Goal: Task Accomplishment & Management: Use online tool/utility

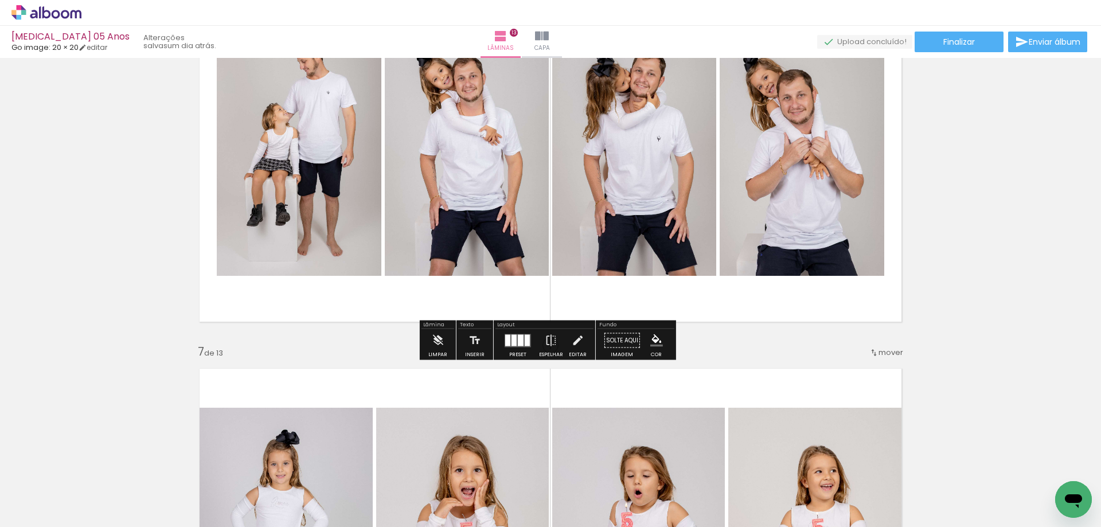
scroll to position [2007, 0]
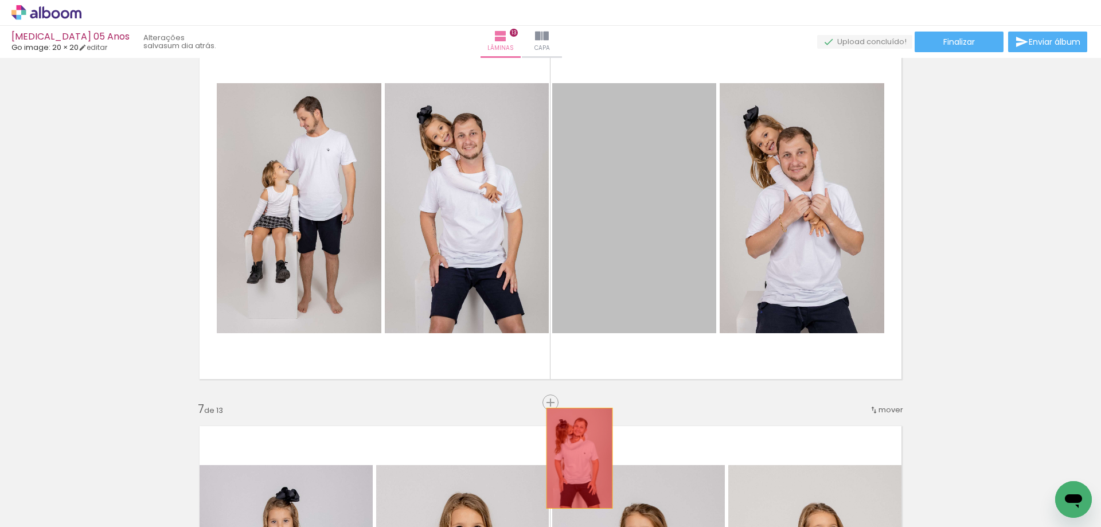
drag, startPoint x: 644, startPoint y: 210, endPoint x: 575, endPoint y: 459, distance: 257.6
click at [575, 459] on quentale-workspace at bounding box center [550, 263] width 1101 height 527
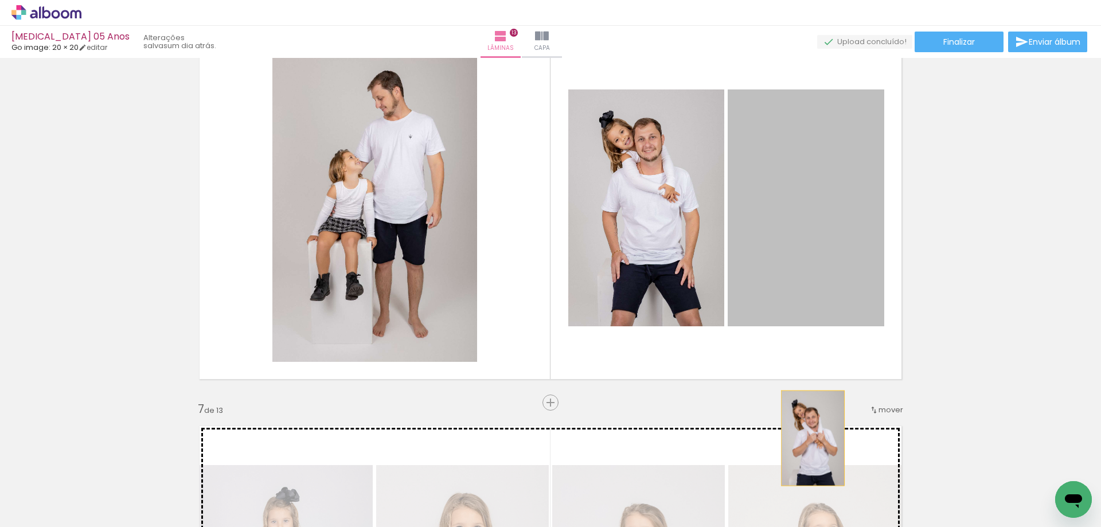
drag, startPoint x: 815, startPoint y: 181, endPoint x: 808, endPoint y: 438, distance: 256.9
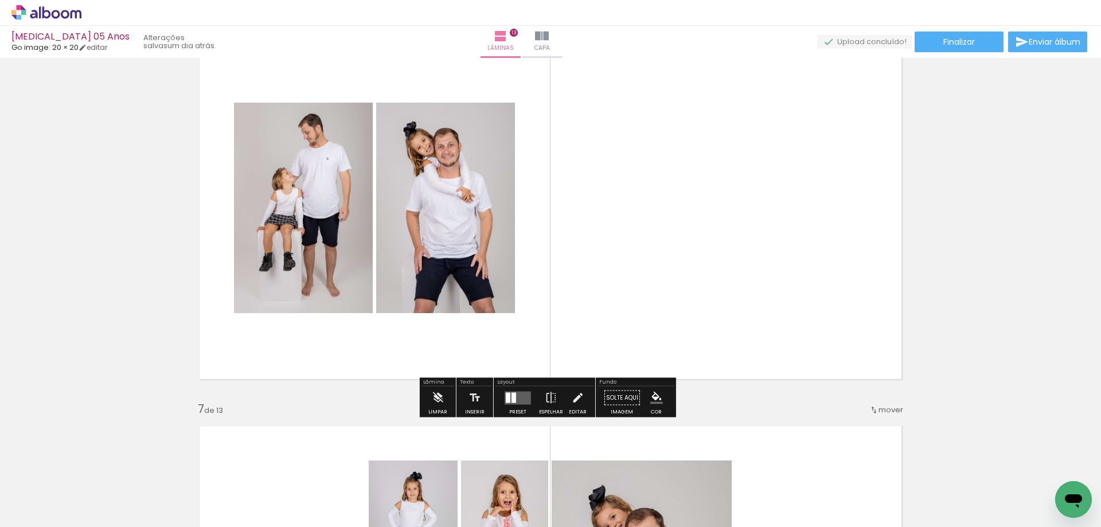
drag, startPoint x: 522, startPoint y: 394, endPoint x: 530, endPoint y: 390, distance: 9.0
click at [523, 394] on quentale-layouter at bounding box center [518, 397] width 26 height 13
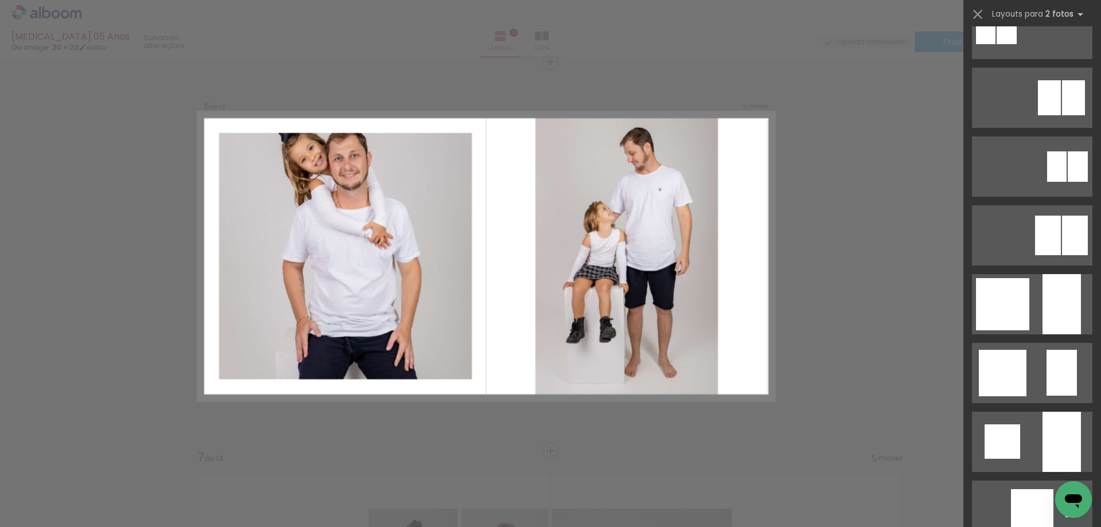
scroll to position [745, 0]
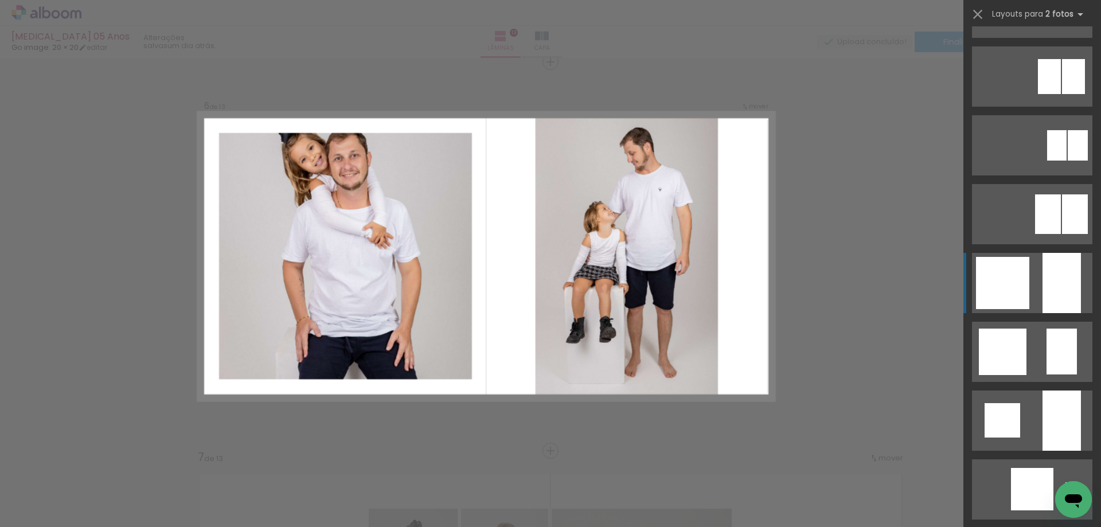
click at [1008, 283] on div at bounding box center [1002, 283] width 53 height 52
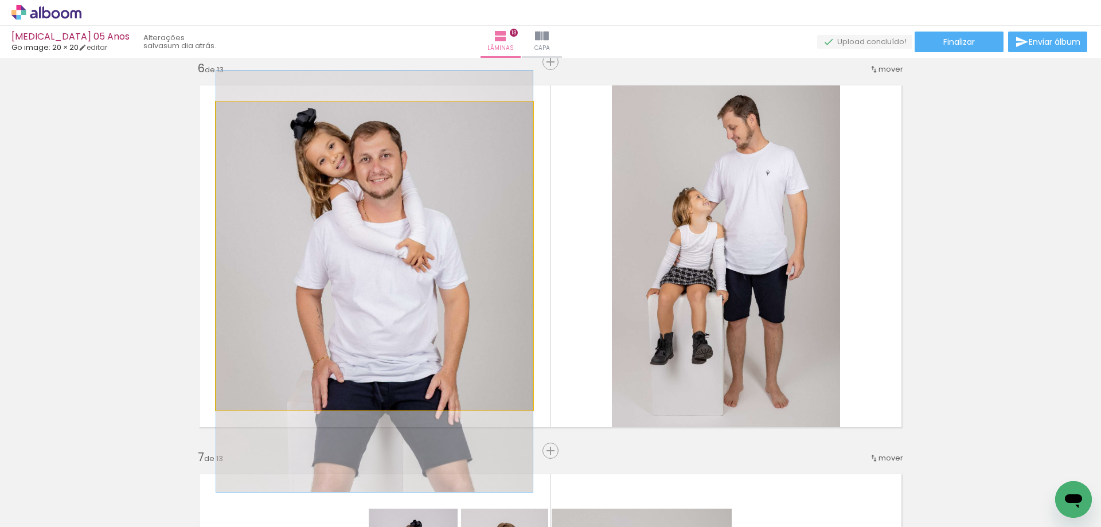
drag, startPoint x: 434, startPoint y: 252, endPoint x: 434, endPoint y: 277, distance: 25.2
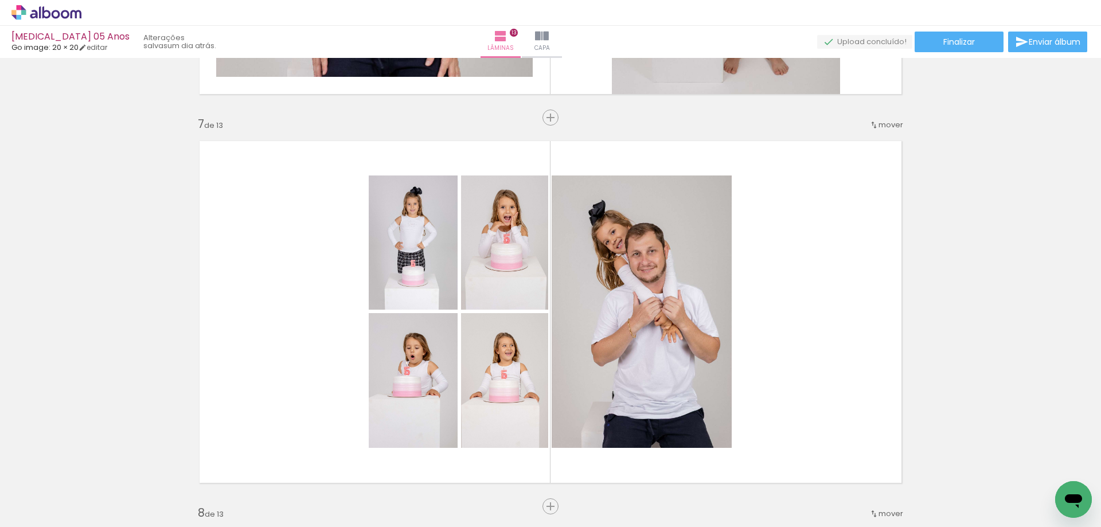
scroll to position [2360, 0]
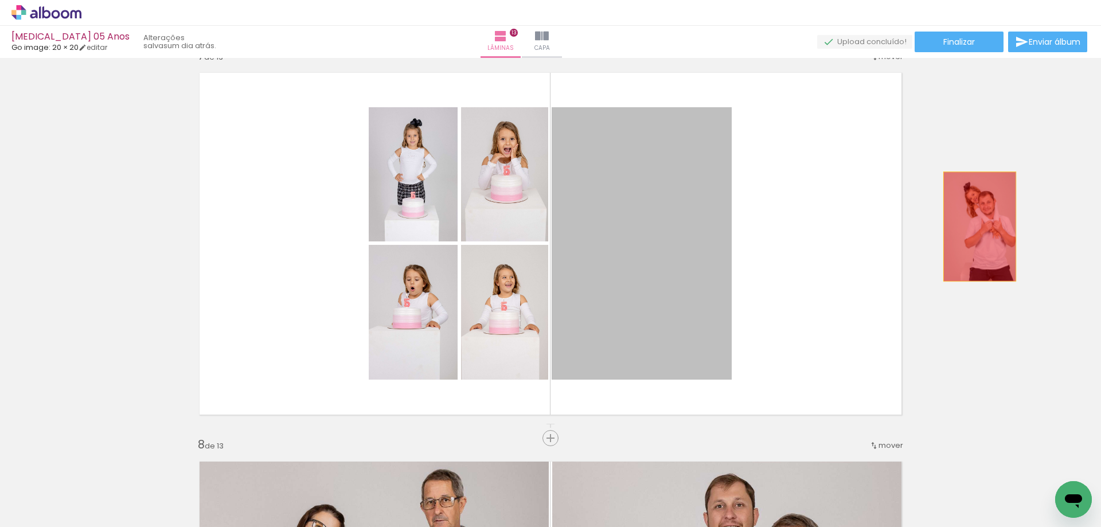
drag, startPoint x: 651, startPoint y: 231, endPoint x: 975, endPoint y: 226, distance: 324.5
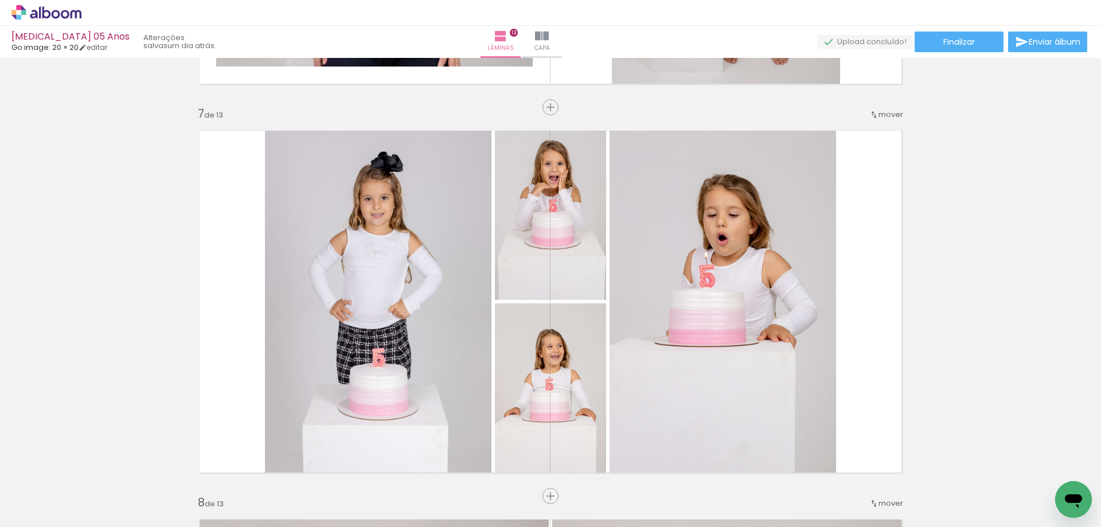
scroll to position [2188, 0]
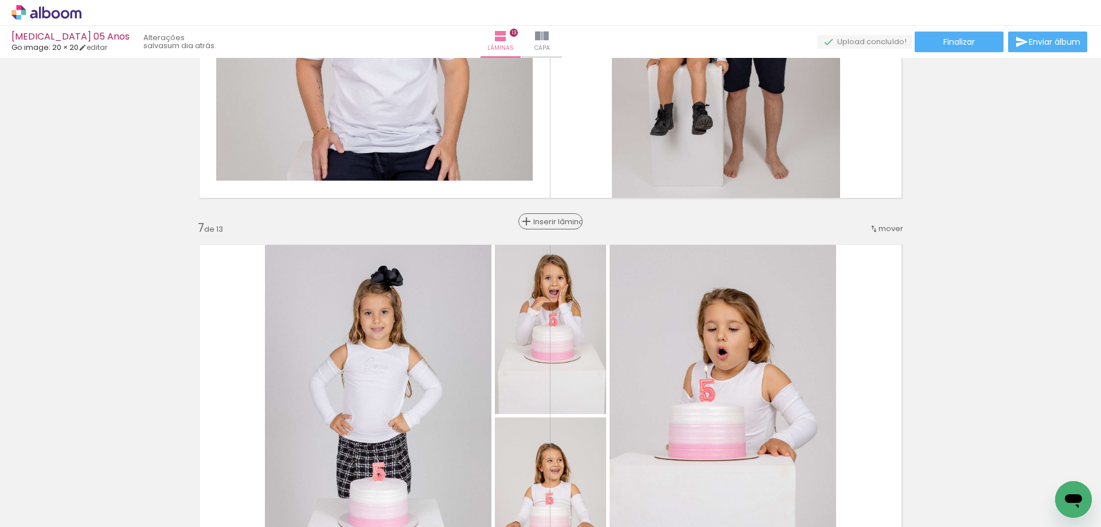
click at [543, 218] on span "Inserir lâmina" at bounding box center [555, 221] width 45 height 7
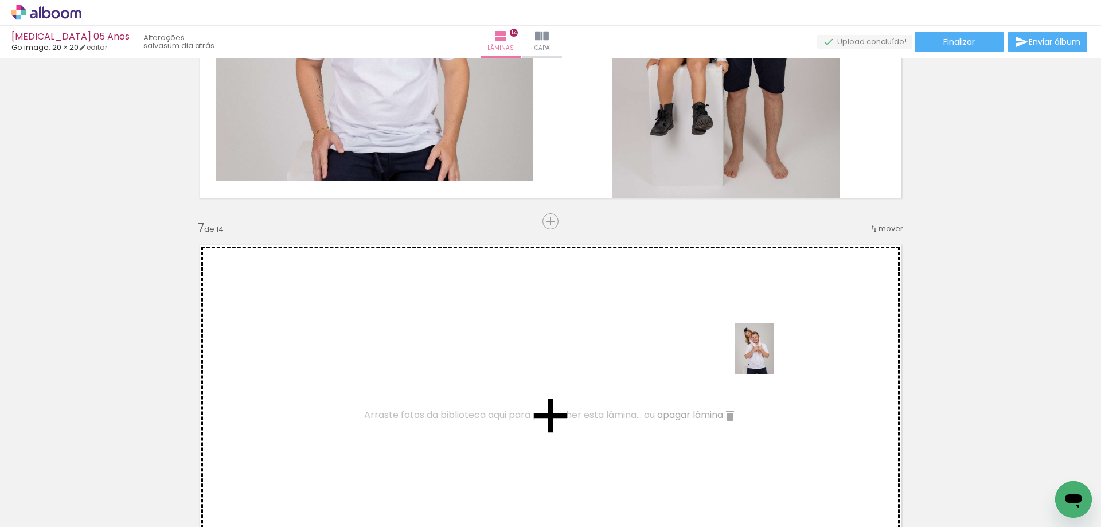
drag, startPoint x: 812, startPoint y: 482, endPoint x: 769, endPoint y: 357, distance: 132.2
click at [769, 357] on quentale-workspace at bounding box center [550, 263] width 1101 height 527
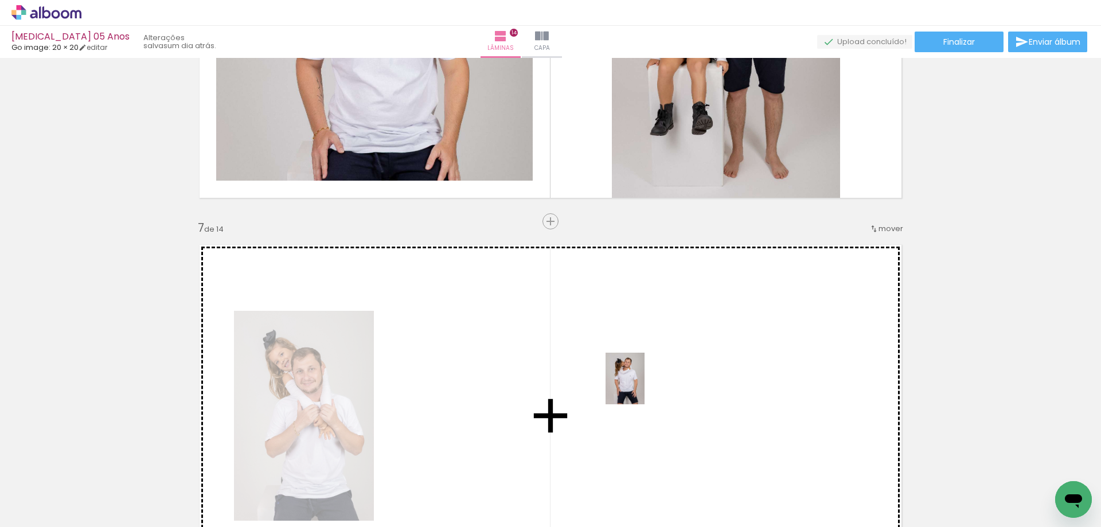
drag, startPoint x: 756, startPoint y: 494, endPoint x: 640, endPoint y: 387, distance: 157.8
click at [640, 387] on quentale-workspace at bounding box center [550, 263] width 1101 height 527
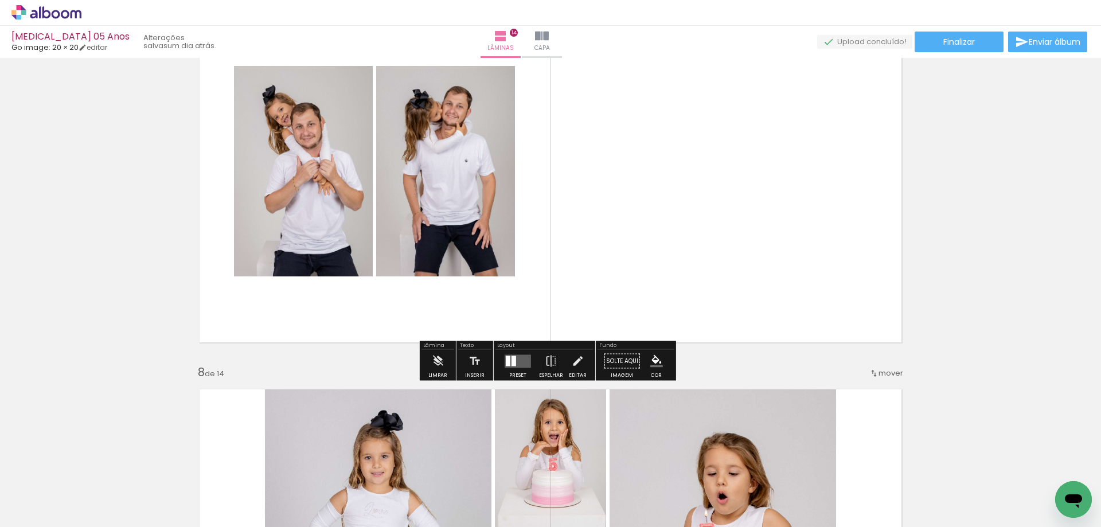
scroll to position [2474, 0]
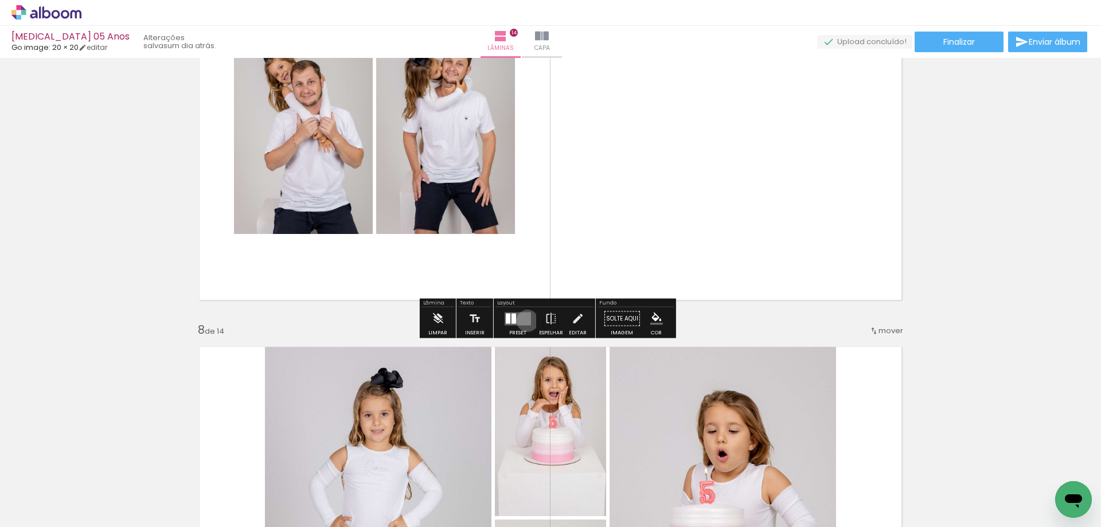
click at [525, 320] on quentale-layouter at bounding box center [518, 318] width 26 height 13
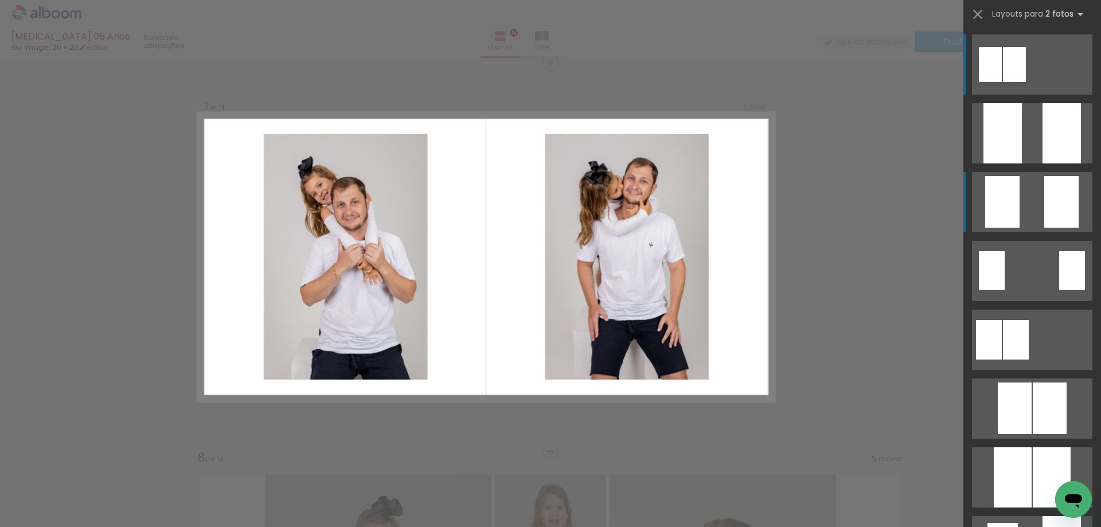
scroll to position [0, 0]
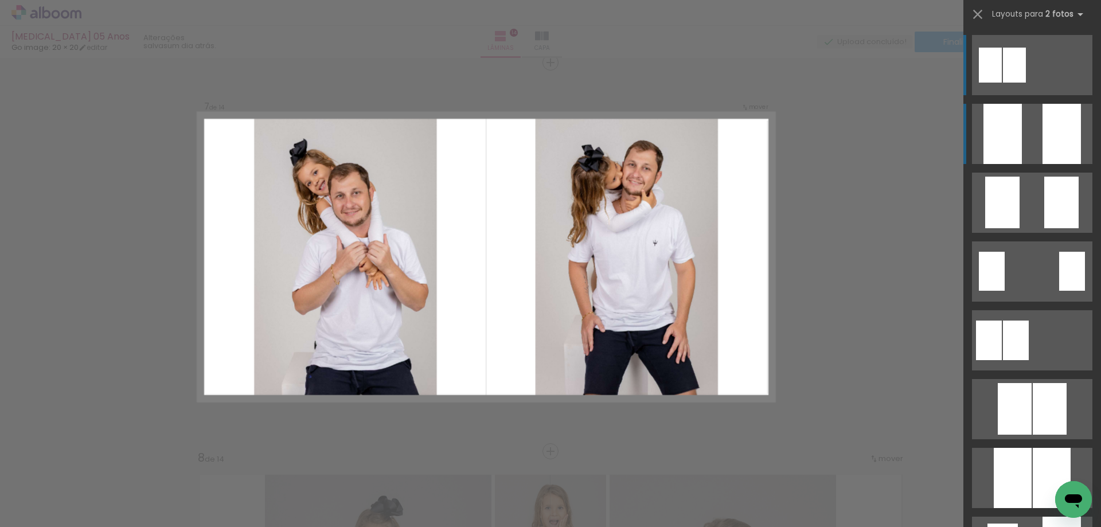
click at [1059, 144] on div at bounding box center [1061, 134] width 38 height 60
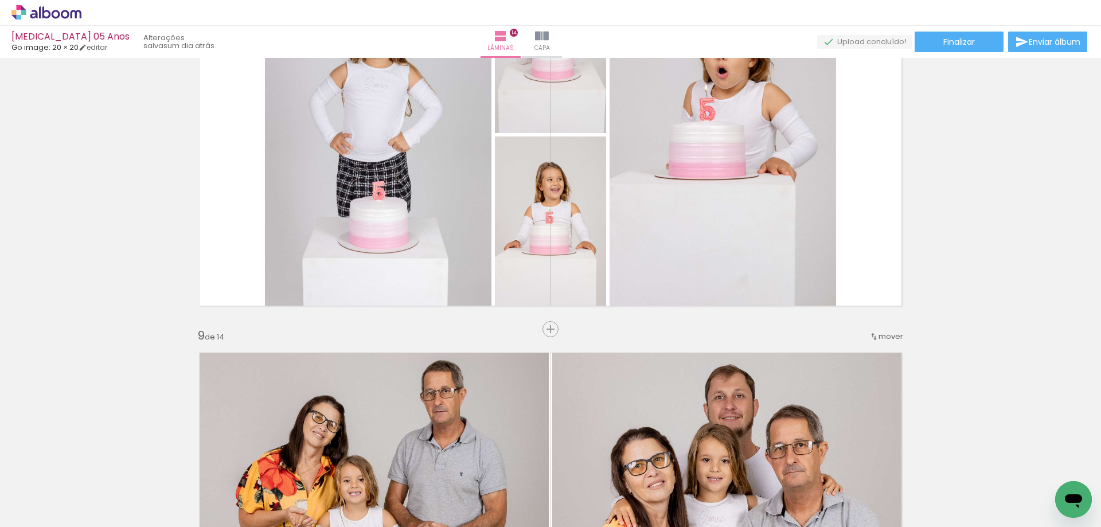
scroll to position [2862, 0]
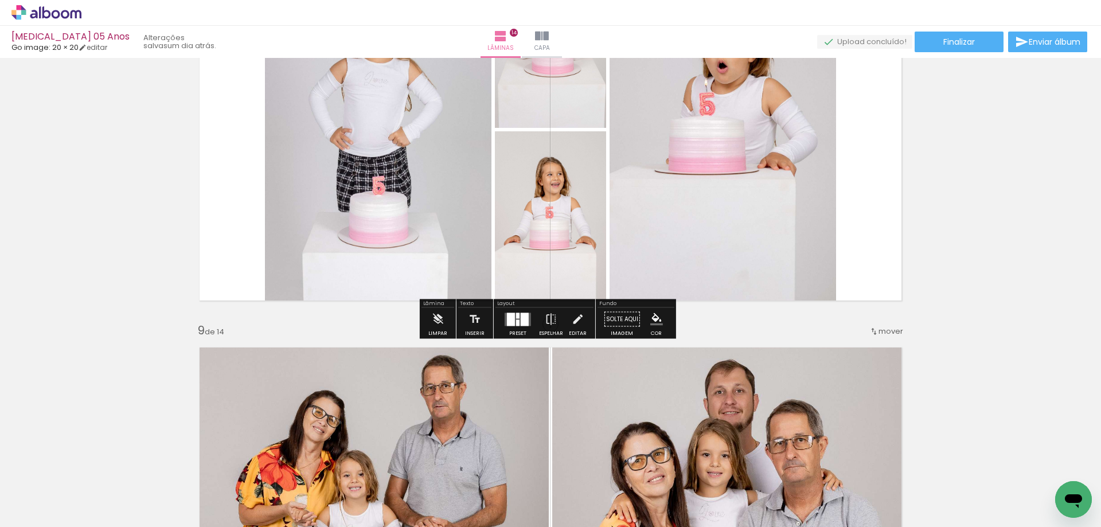
click at [1016, 191] on div "Inserir lâmina 1 de 14 Inserir lâmina 2 de 14 Inserir lâmina 3 de 14 Inserir lâ…" at bounding box center [550, 114] width 1101 height 5831
click at [740, 323] on div "Inserir lâmina 1 de 14 Inserir lâmina 2 de 14 Inserir lâmina 3 de 14 Inserir lâ…" at bounding box center [550, 114] width 1101 height 5831
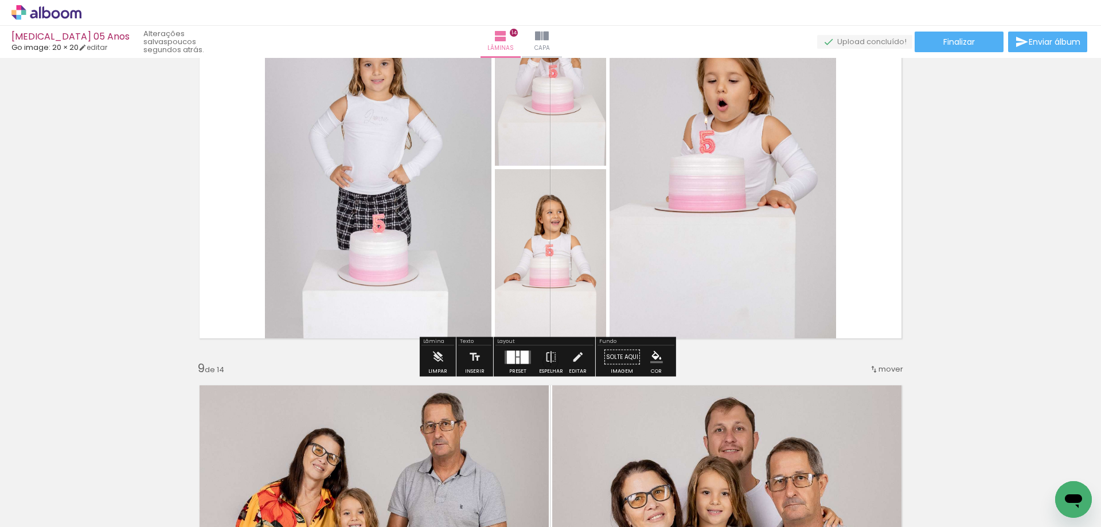
scroll to position [2805, 0]
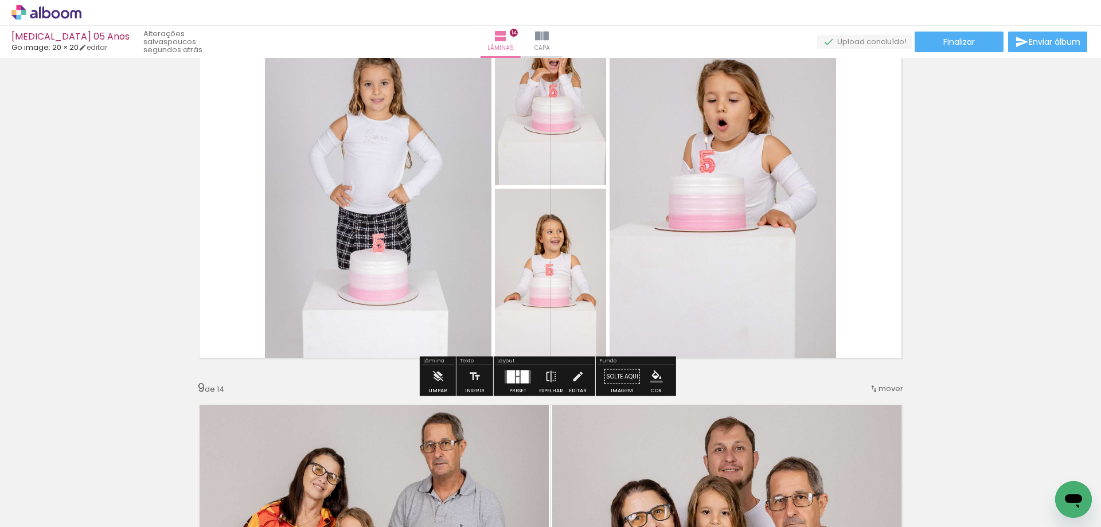
click at [981, 240] on div "Inserir lâmina 1 de 14 Inserir lâmina 2 de 14 Inserir lâmina 3 de 14 Inserir lâ…" at bounding box center [550, 172] width 1101 height 5831
click at [941, 248] on div "Inserir lâmina 1 de 14 Inserir lâmina 2 de 14 Inserir lâmina 3 de 14 Inserir lâ…" at bounding box center [550, 172] width 1101 height 5831
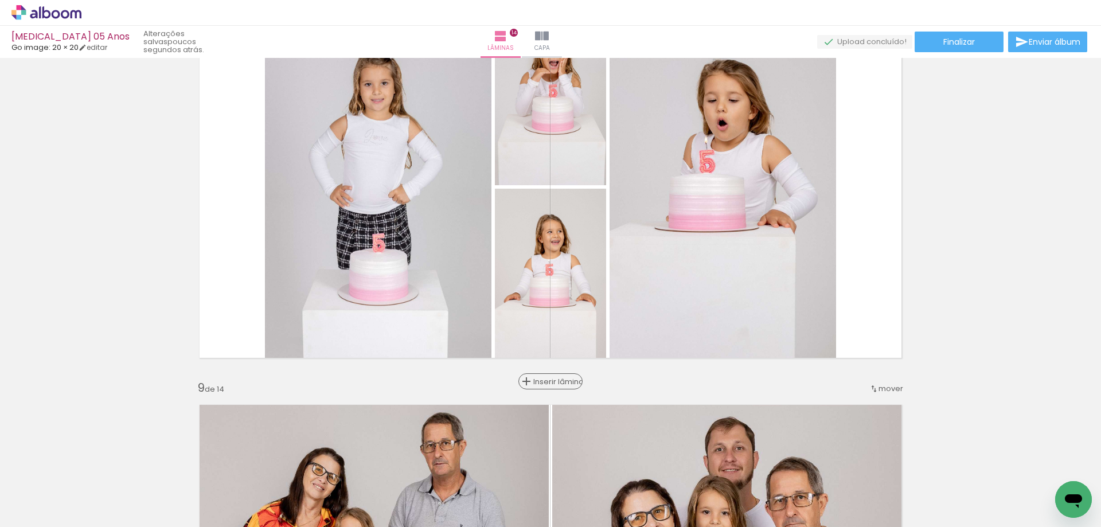
click at [549, 381] on span "Inserir lâmina" at bounding box center [555, 381] width 45 height 7
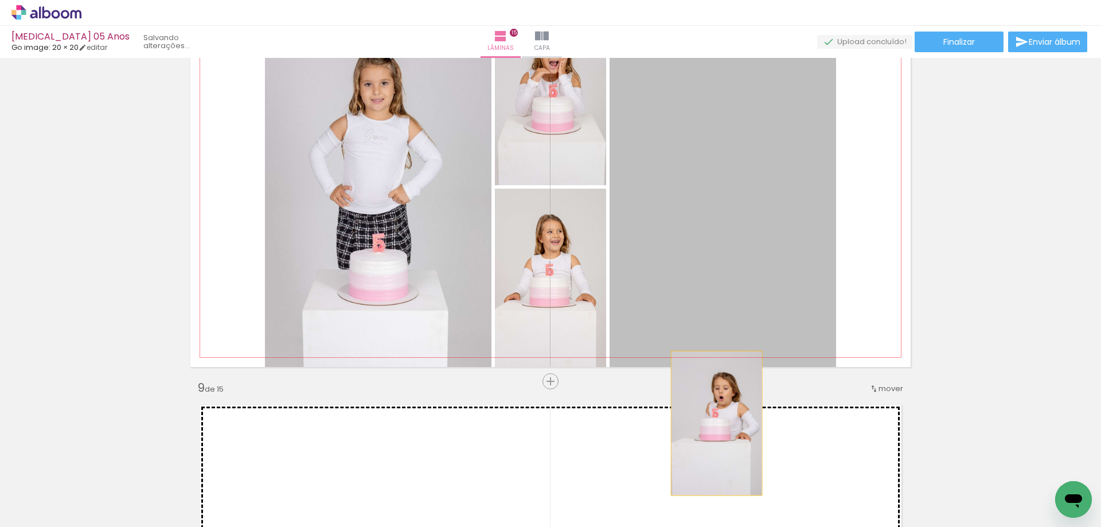
drag, startPoint x: 698, startPoint y: 212, endPoint x: 712, endPoint y: 423, distance: 212.0
click at [712, 423] on div "Inserir lâmina 1 de 15 Inserir lâmina 2 de 15 Inserir lâmina 3 de 15 Inserir lâ…" at bounding box center [550, 367] width 1101 height 6220
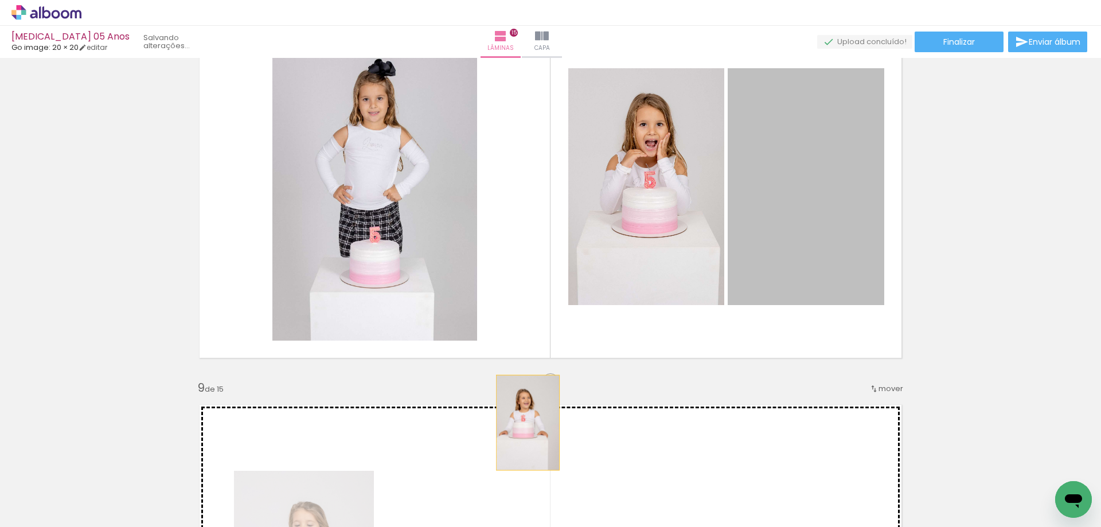
drag, startPoint x: 787, startPoint y: 175, endPoint x: 523, endPoint y: 423, distance: 361.4
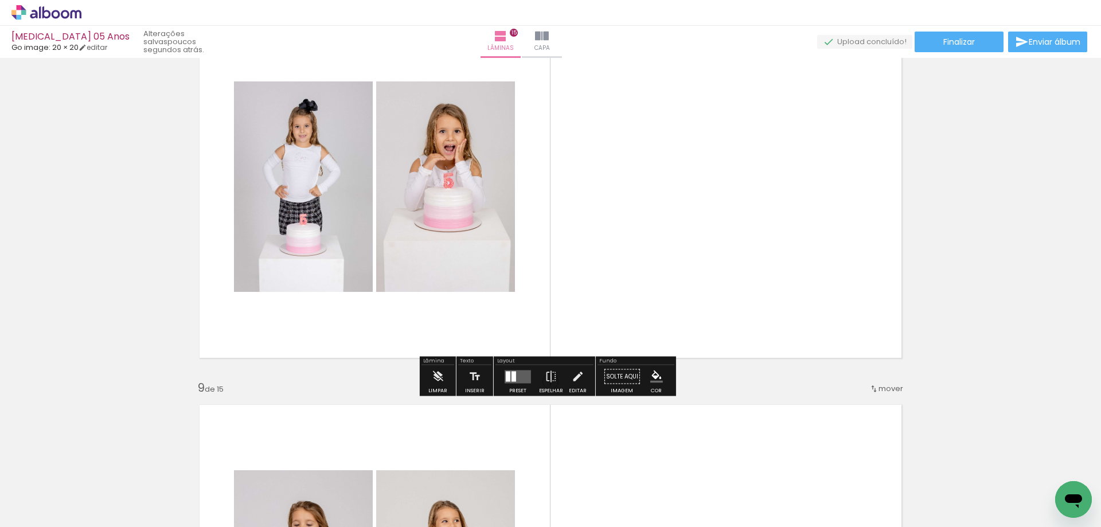
click at [516, 369] on div at bounding box center [517, 376] width 31 height 23
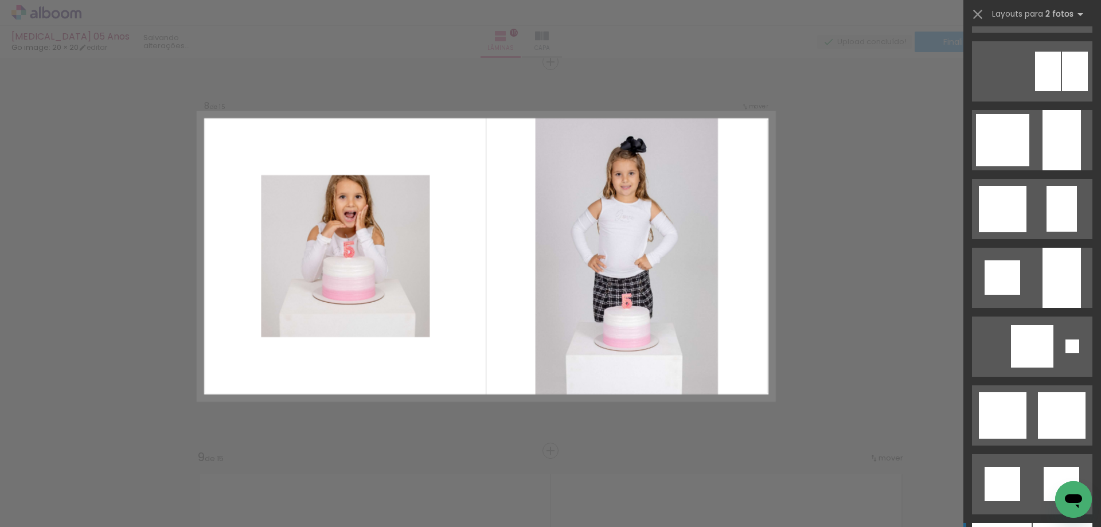
scroll to position [860, 0]
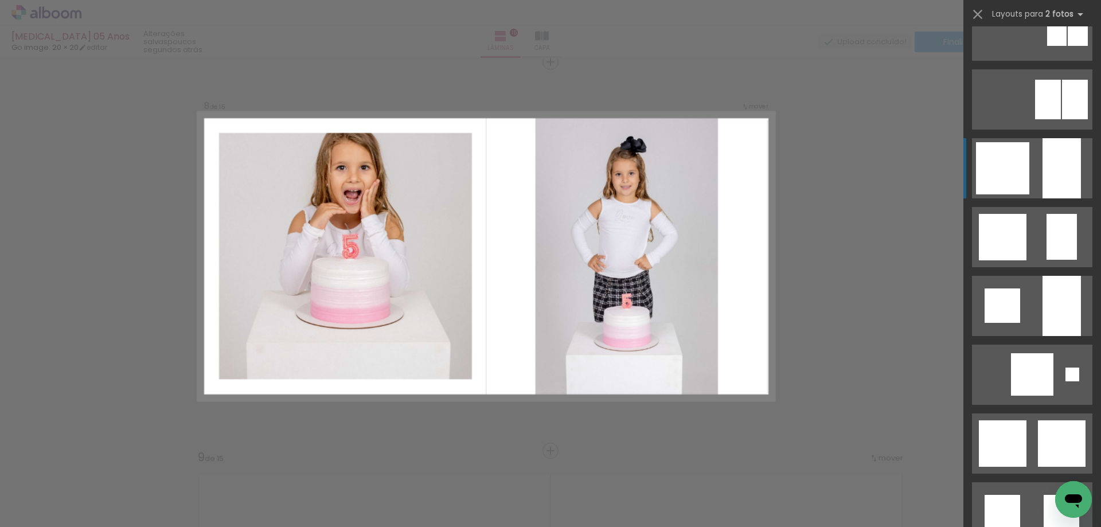
click at [1063, 176] on div at bounding box center [1061, 168] width 38 height 60
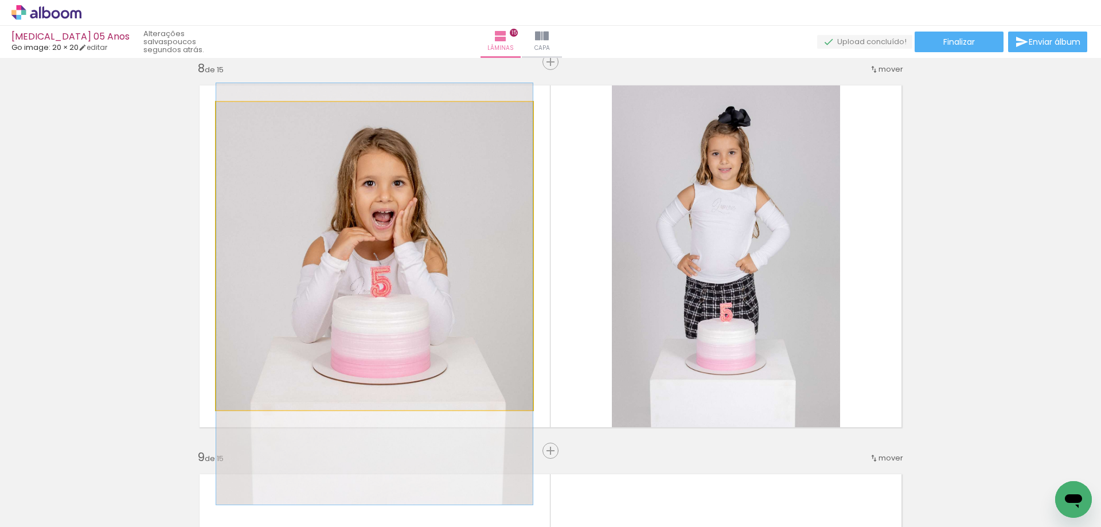
drag, startPoint x: 452, startPoint y: 253, endPoint x: 446, endPoint y: 291, distance: 38.4
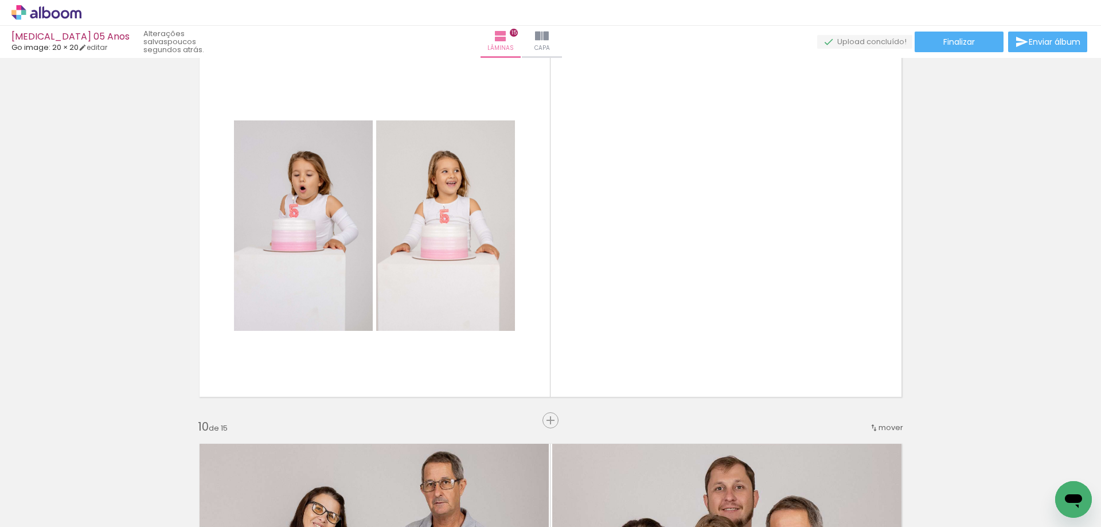
scroll to position [3194, 0]
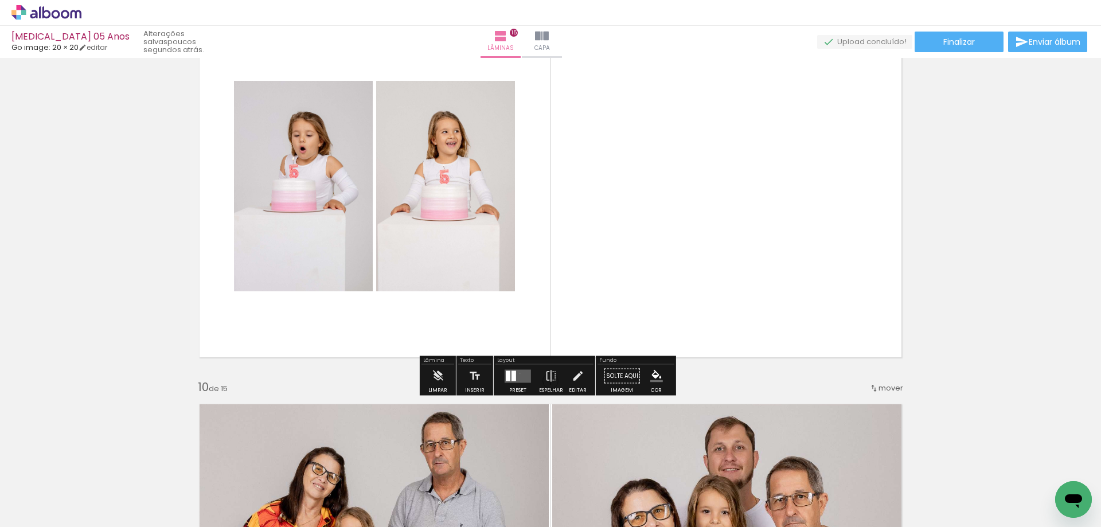
click at [517, 373] on quentale-layouter at bounding box center [518, 375] width 26 height 13
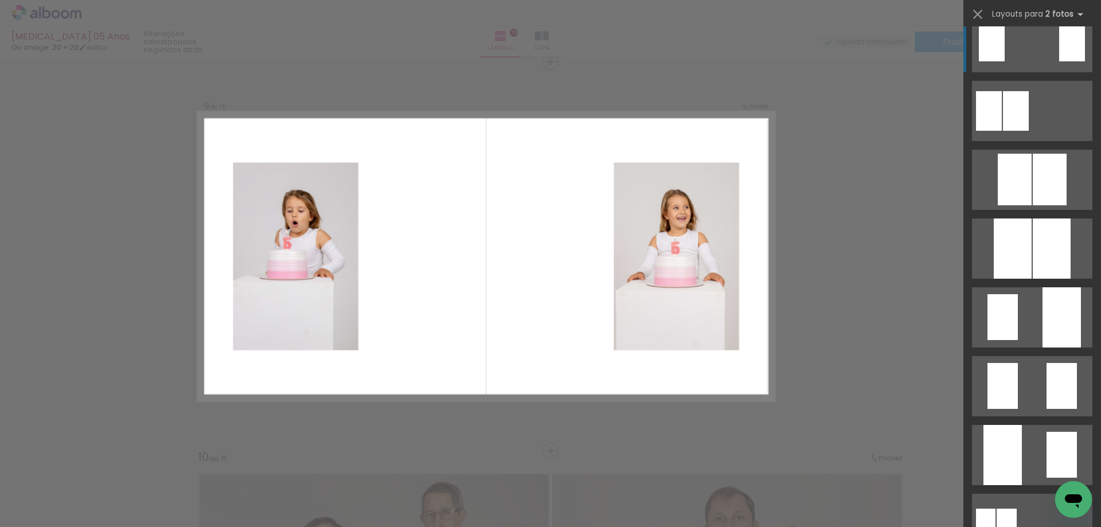
scroll to position [57, 0]
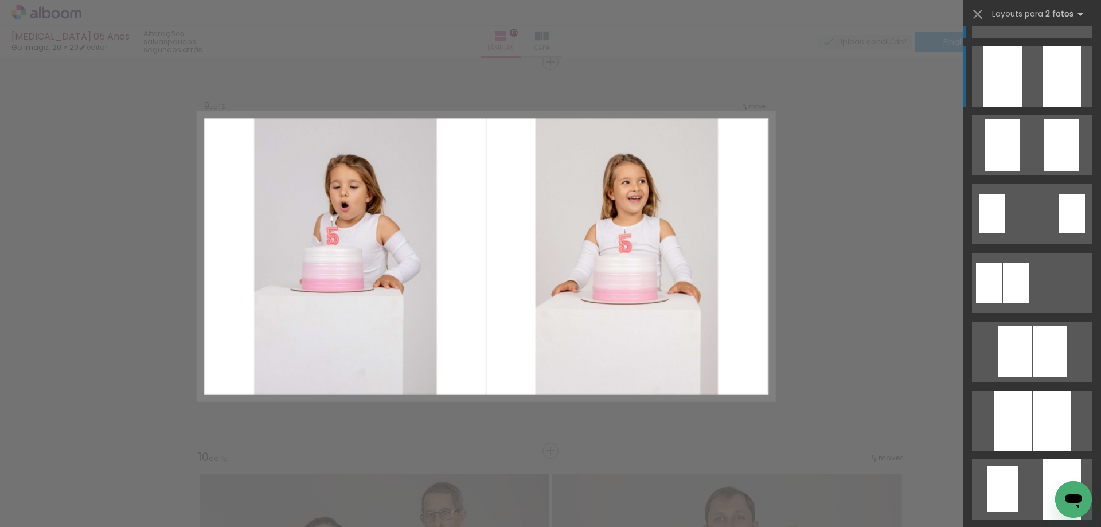
click at [1037, 71] on quentale-layouter at bounding box center [1032, 76] width 120 height 60
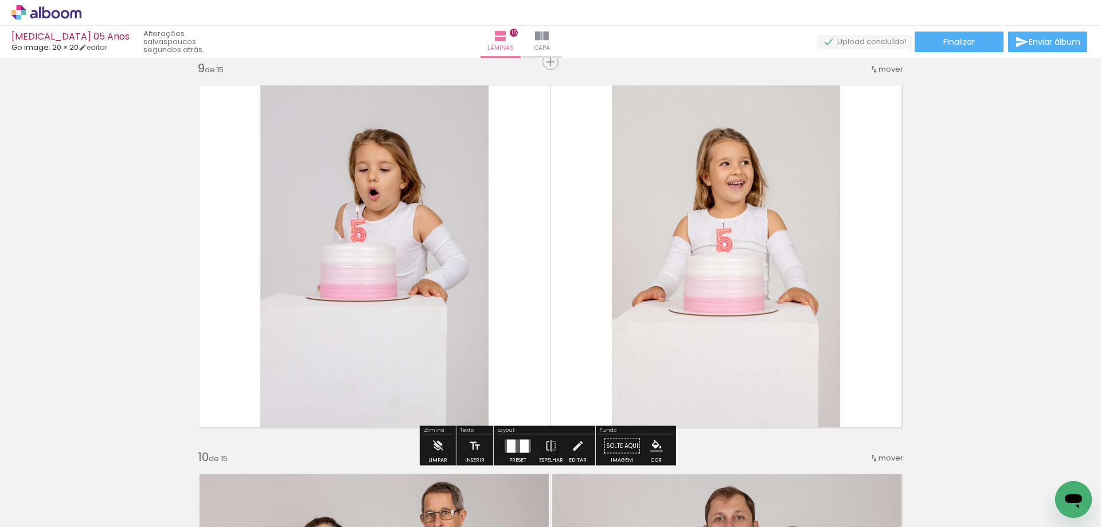
click at [963, 262] on div "Inserir lâmina 1 de 15 Inserir lâmina 2 de 15 Inserir lâmina 3 de 15 Inserir lâ…" at bounding box center [550, 47] width 1101 height 6220
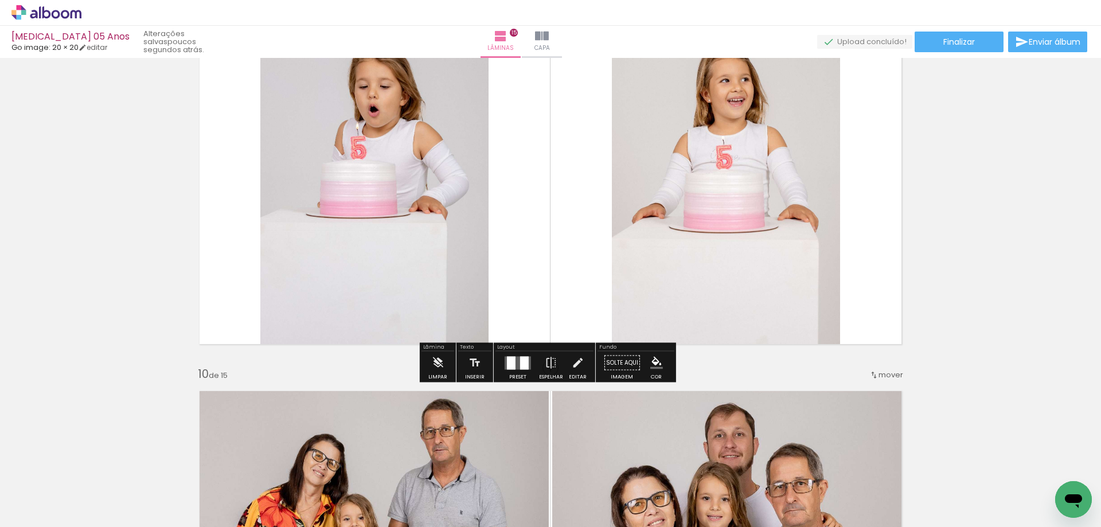
scroll to position [3411, 0]
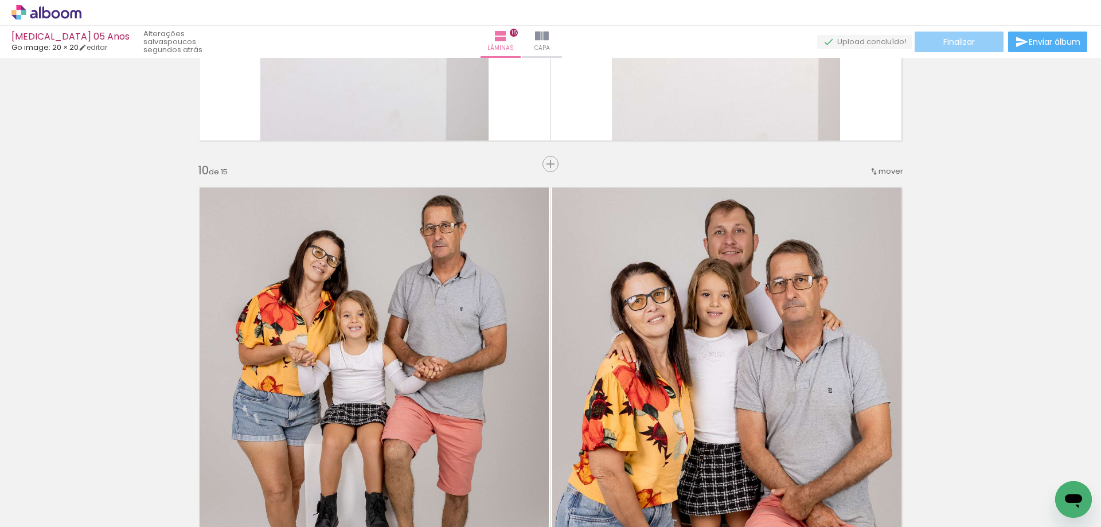
click at [957, 46] on span "Finalizar" at bounding box center [959, 42] width 32 height 8
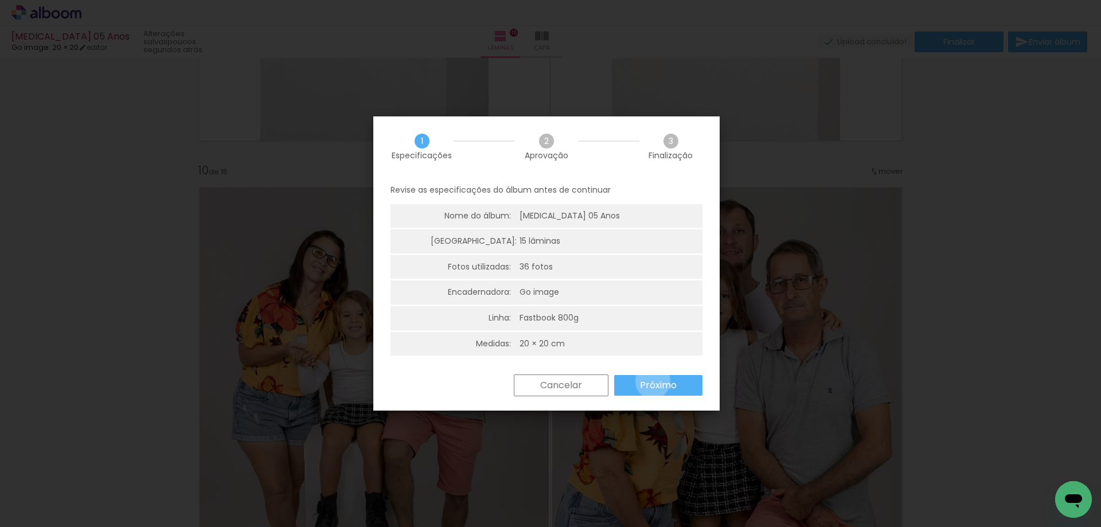
click at [0, 0] on slot "Próximo" at bounding box center [0, 0] width 0 height 0
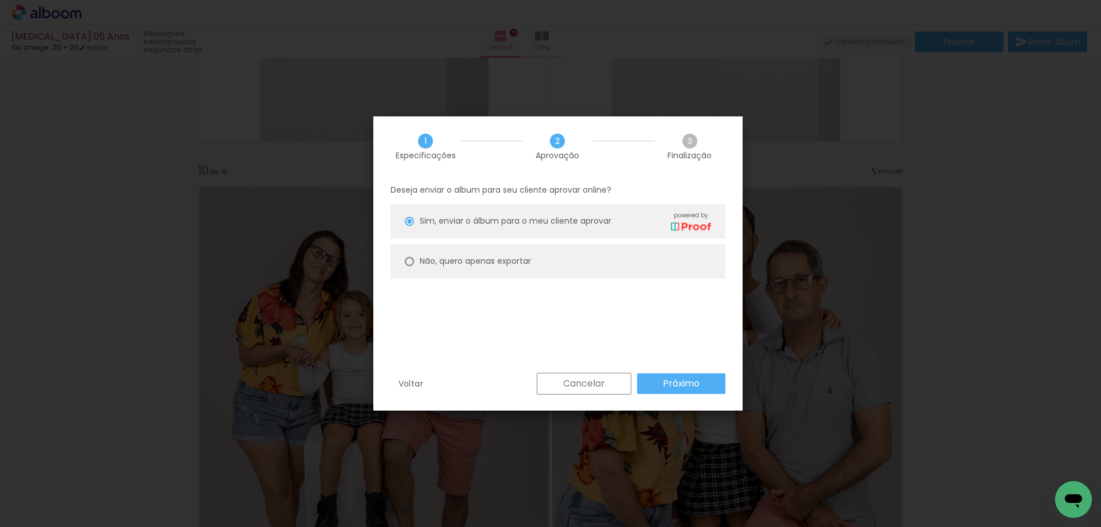
drag, startPoint x: 498, startPoint y: 259, endPoint x: 545, endPoint y: 280, distance: 51.3
click at [0, 0] on slot "Não, quero apenas exportar" at bounding box center [0, 0] width 0 height 0
type paper-radio-button "on"
click at [0, 0] on slot "Próximo" at bounding box center [0, 0] width 0 height 0
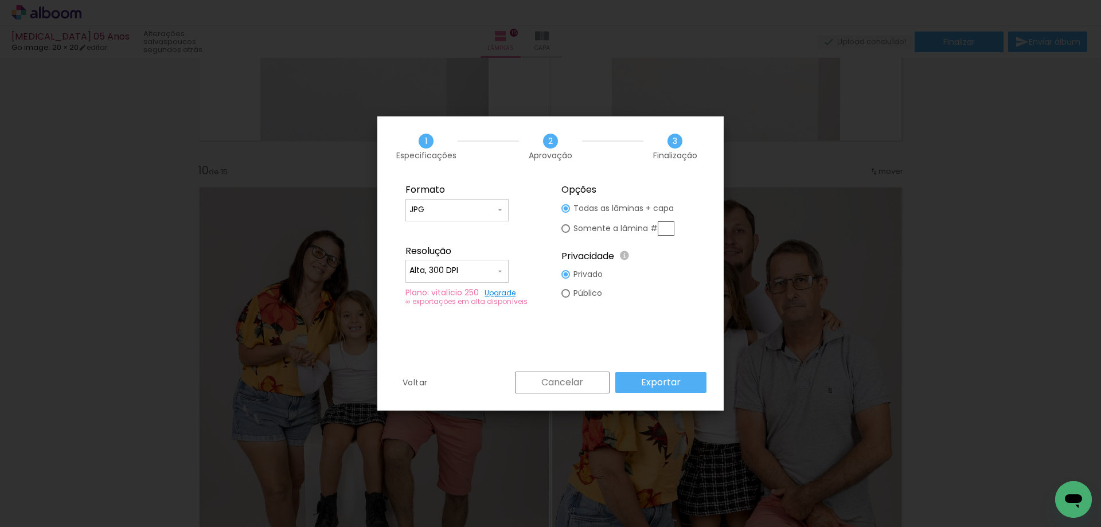
type input "Alta, 300 DPI"
click at [0, 0] on slot "Exportar" at bounding box center [0, 0] width 0 height 0
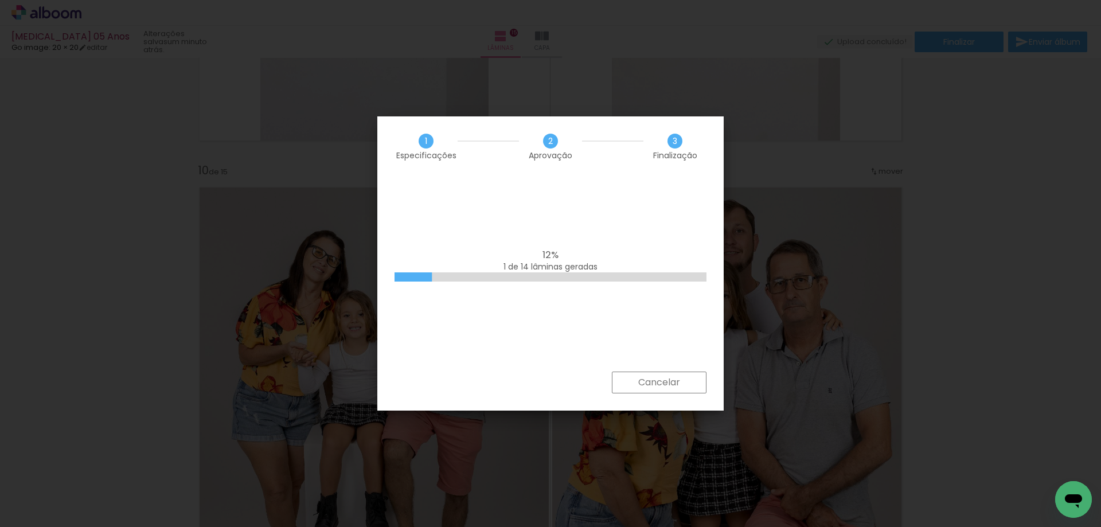
scroll to position [57, 0]
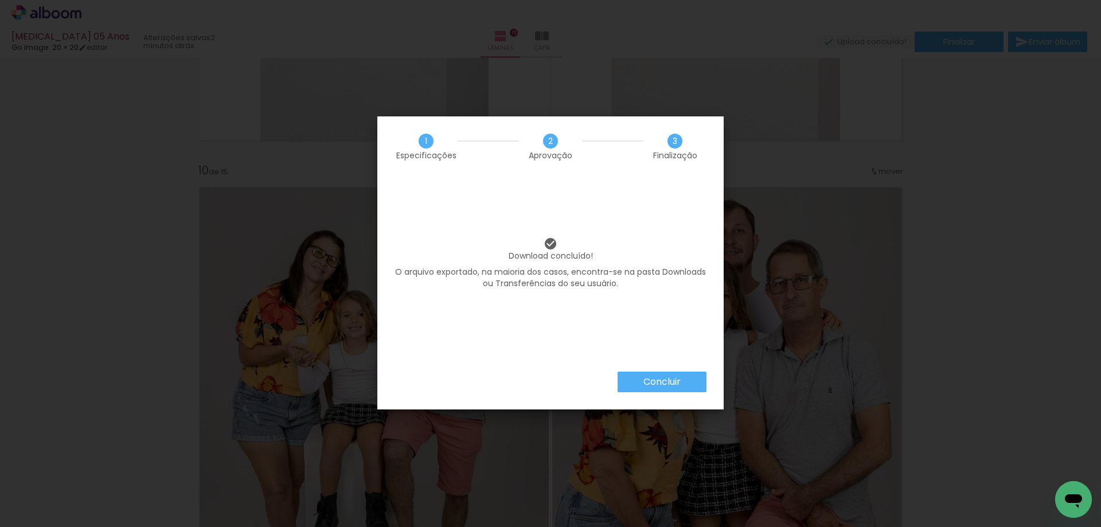
click at [0, 0] on slot "Concluir" at bounding box center [0, 0] width 0 height 0
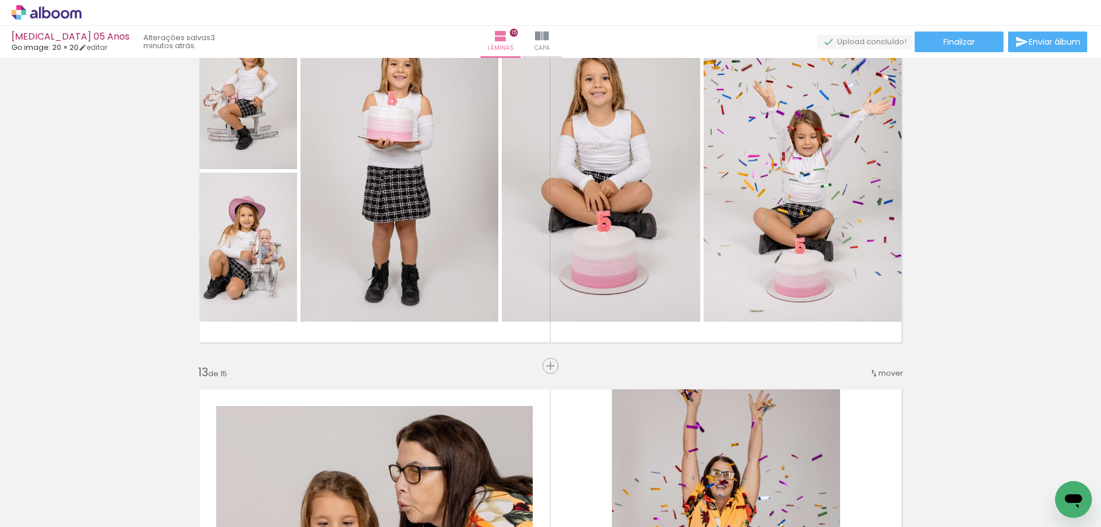
scroll to position [4386, 0]
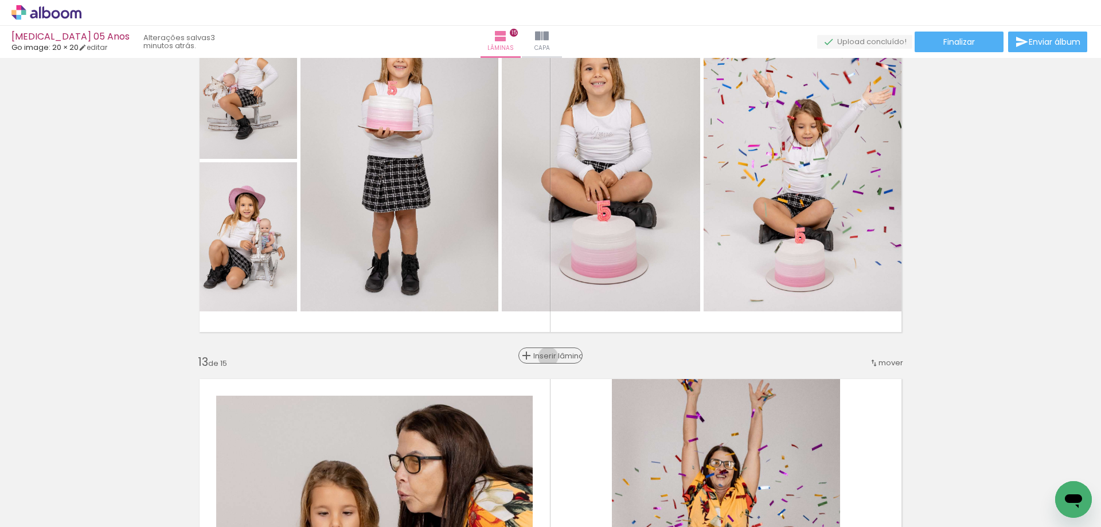
click at [548, 357] on span "Inserir lâmina" at bounding box center [555, 355] width 45 height 7
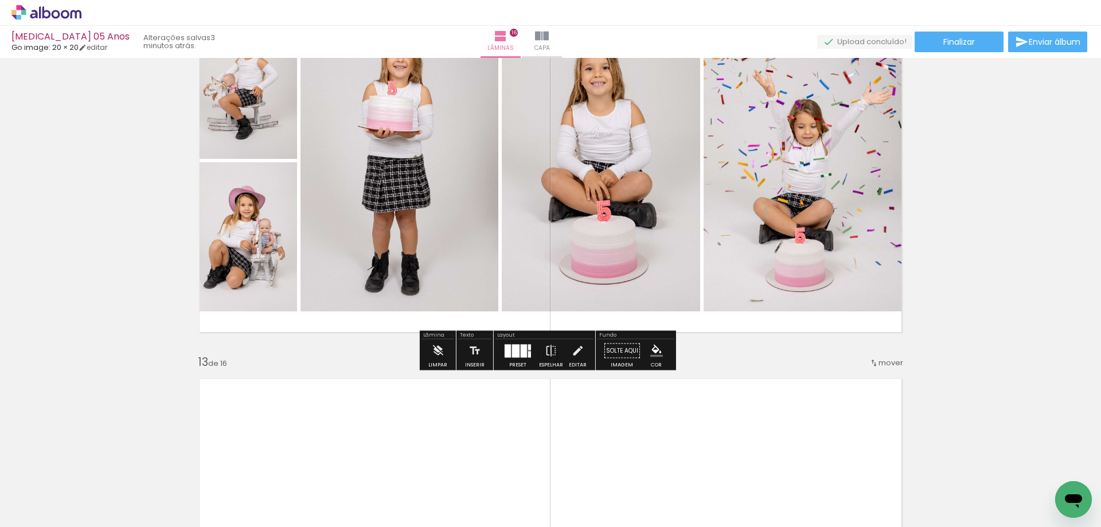
scroll to position [4328, 0]
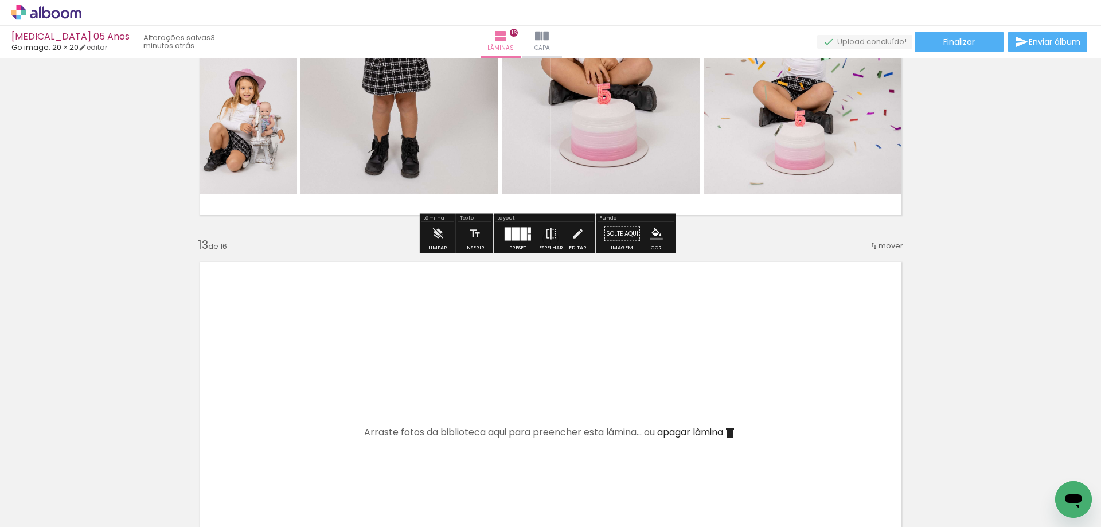
scroll to position [4500, 0]
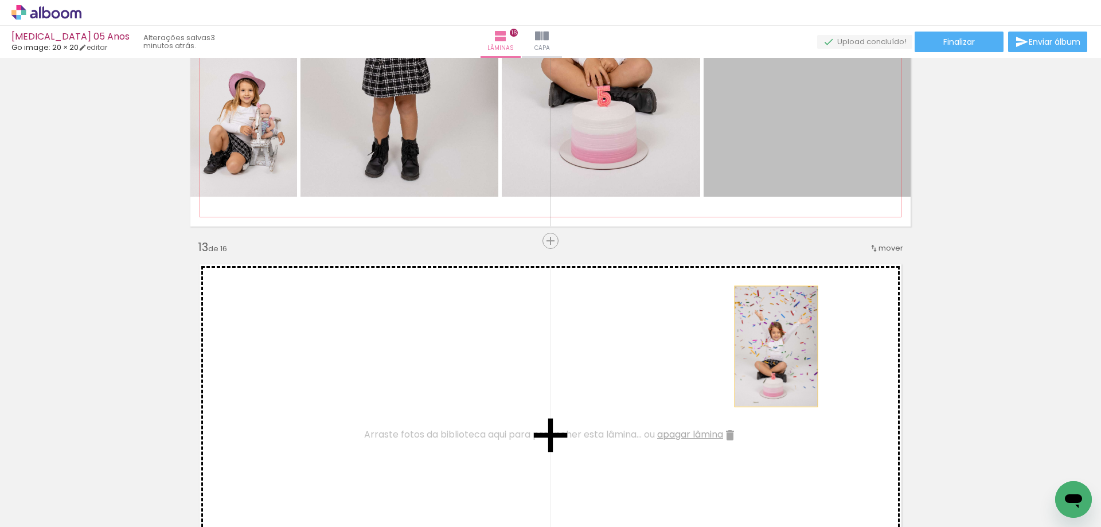
drag, startPoint x: 795, startPoint y: 224, endPoint x: 772, endPoint y: 346, distance: 124.2
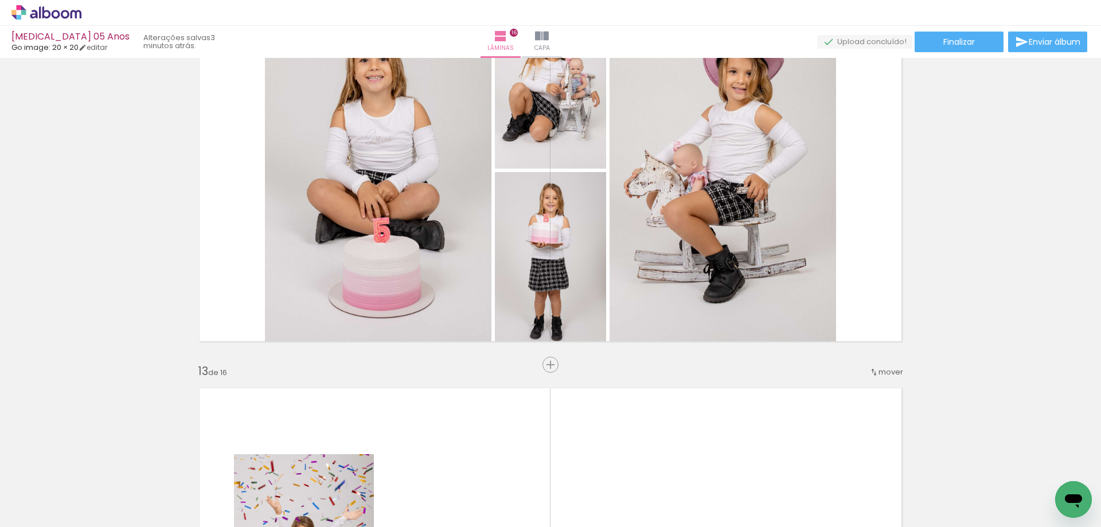
scroll to position [4328, 0]
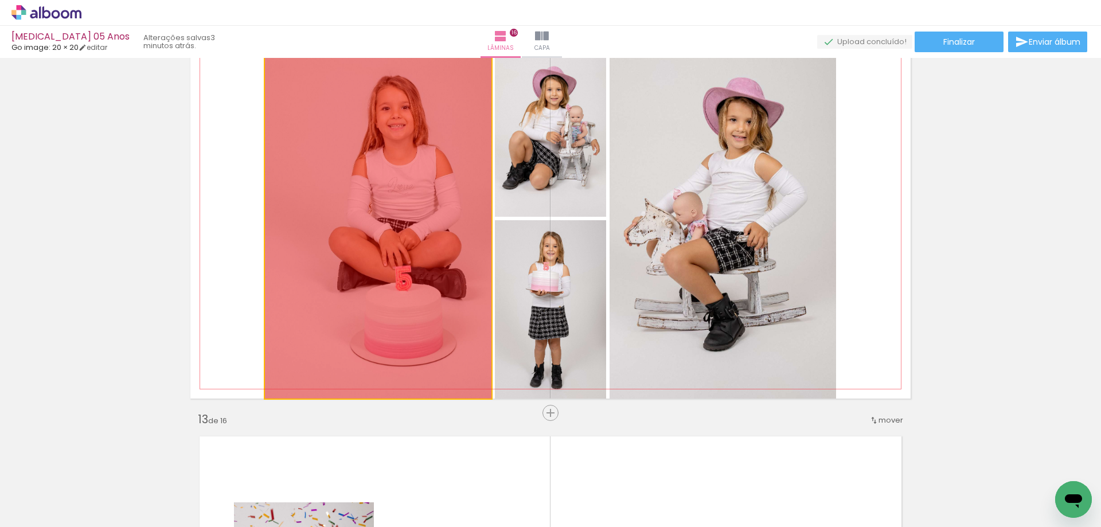
drag, startPoint x: 363, startPoint y: 174, endPoint x: 457, endPoint y: 273, distance: 135.9
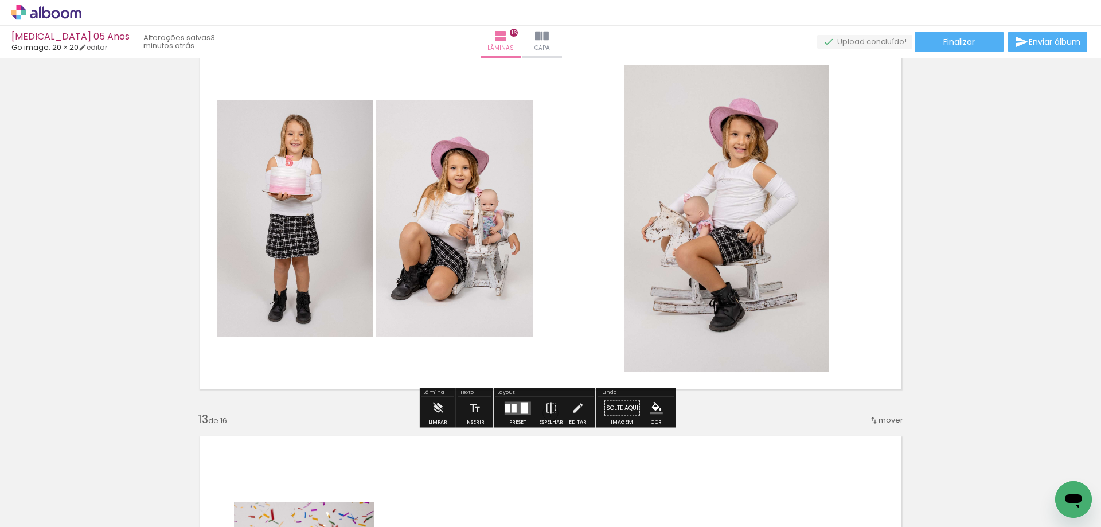
scroll to position [4386, 0]
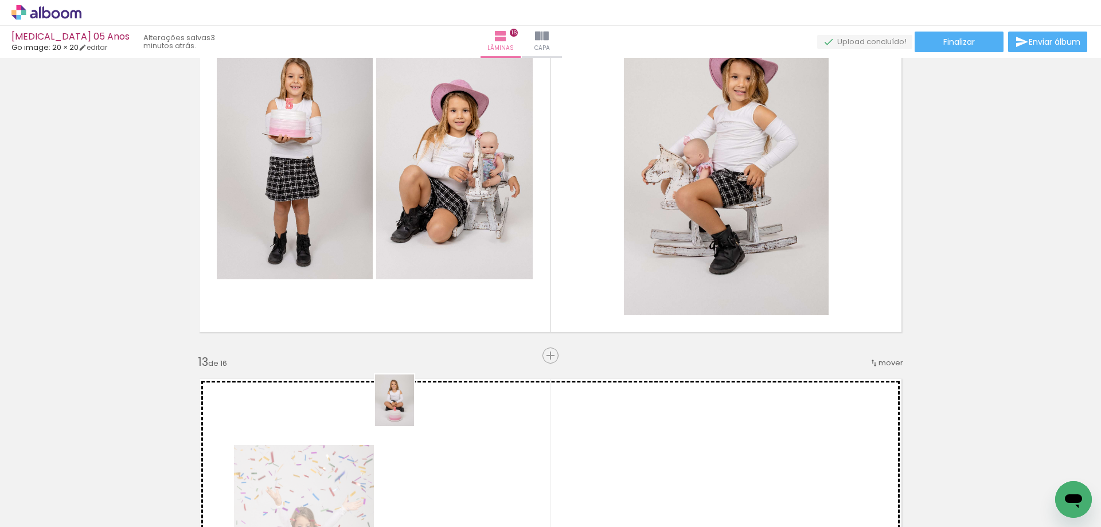
drag, startPoint x: 379, startPoint y: 482, endPoint x: 409, endPoint y: 409, distance: 79.4
click at [409, 409] on quentale-workspace at bounding box center [550, 263] width 1101 height 527
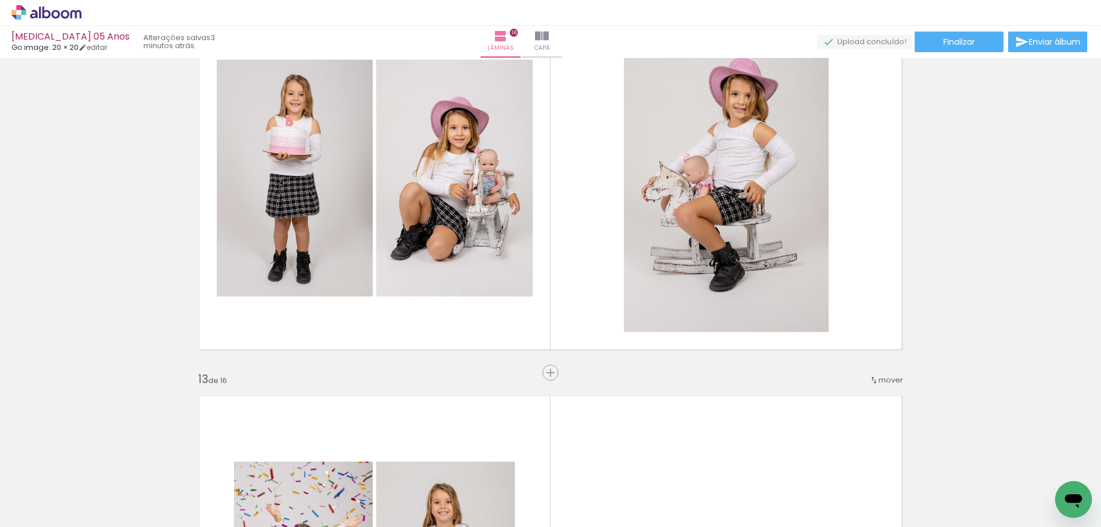
scroll to position [4271, 0]
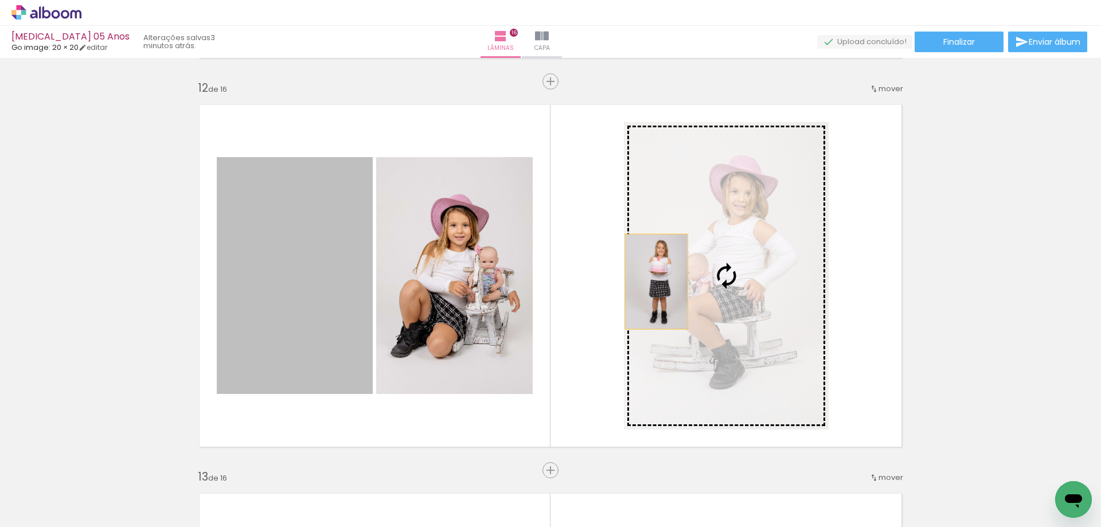
drag, startPoint x: 292, startPoint y: 278, endPoint x: 662, endPoint y: 281, distance: 369.8
click at [0, 0] on slot at bounding box center [0, 0] width 0 height 0
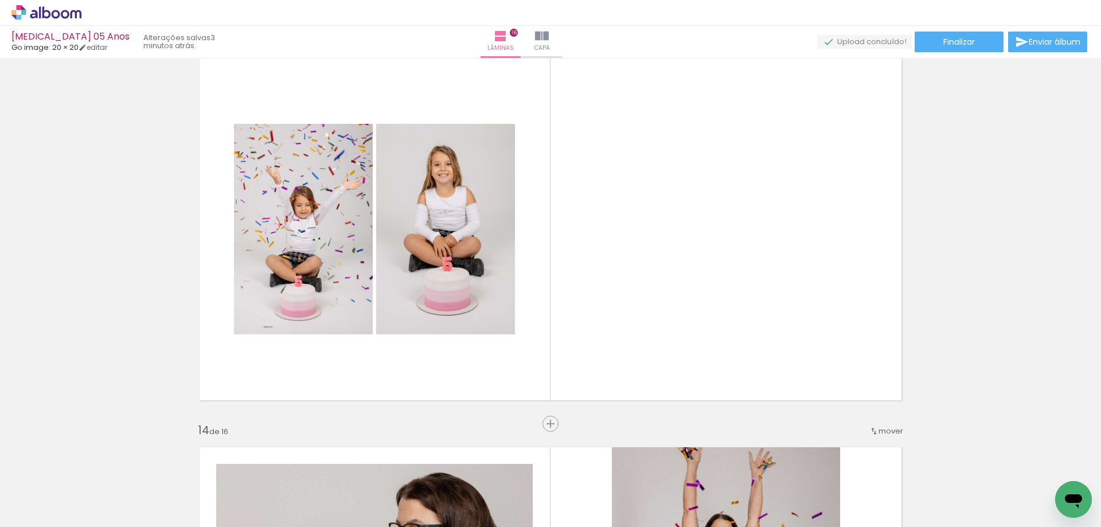
scroll to position [4730, 0]
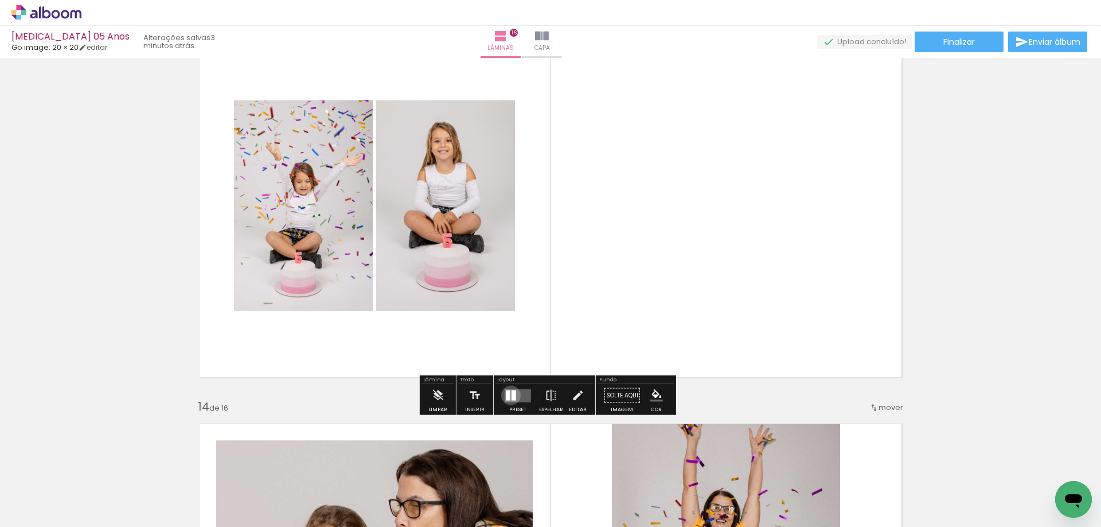
click at [508, 395] on quentale-layouter at bounding box center [518, 395] width 26 height 13
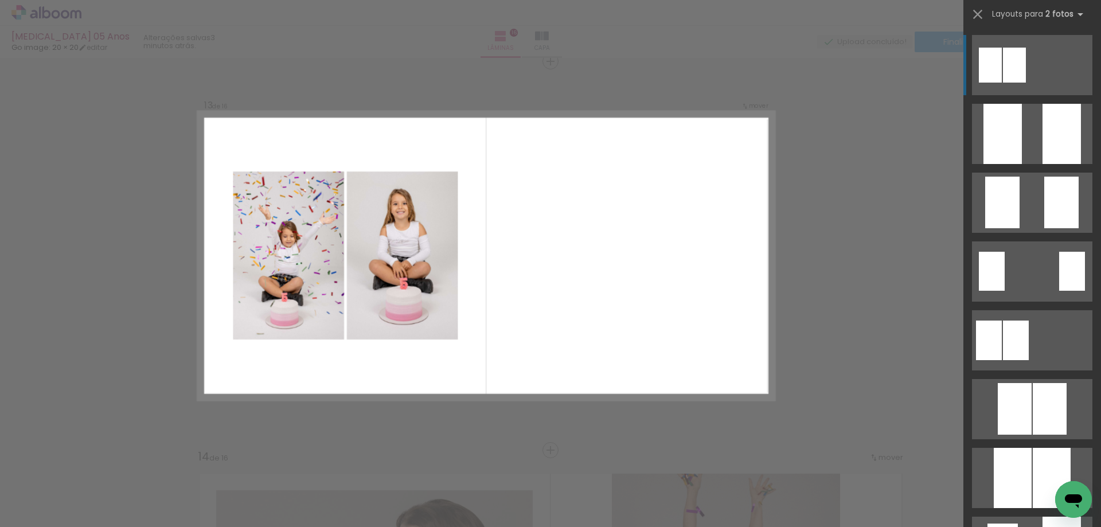
scroll to position [4679, 0]
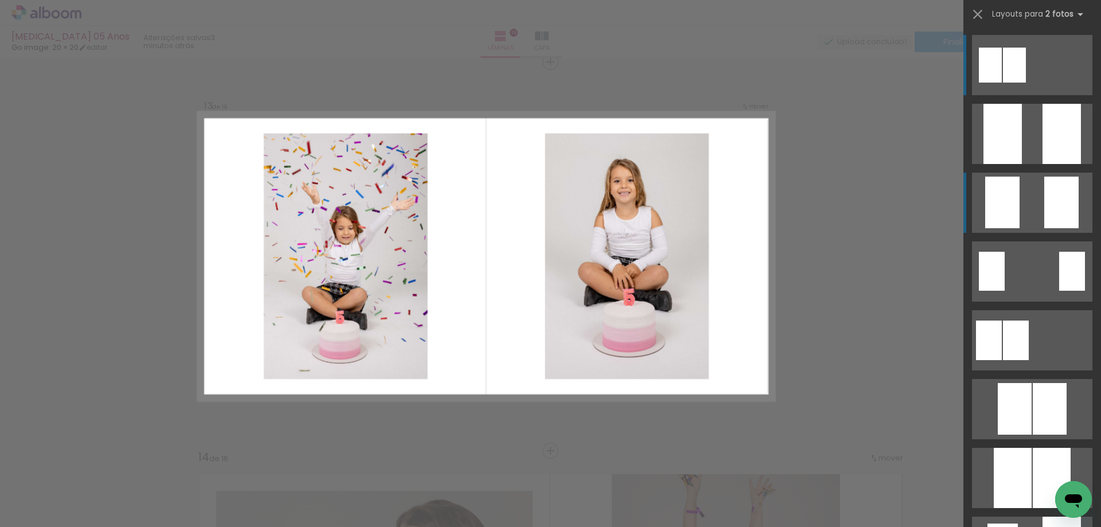
click at [1012, 200] on div at bounding box center [1002, 203] width 34 height 52
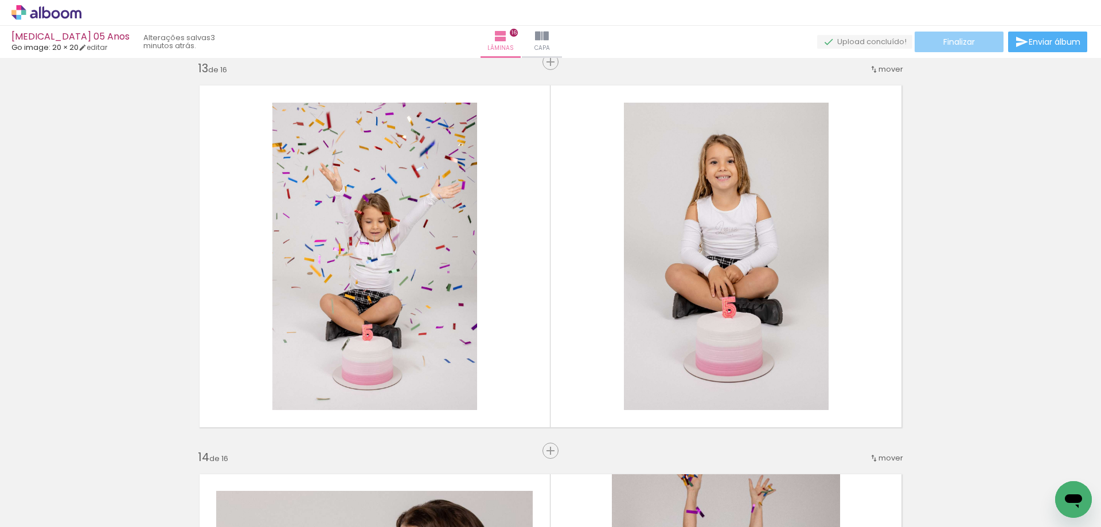
click at [960, 44] on span "Finalizar" at bounding box center [959, 42] width 32 height 8
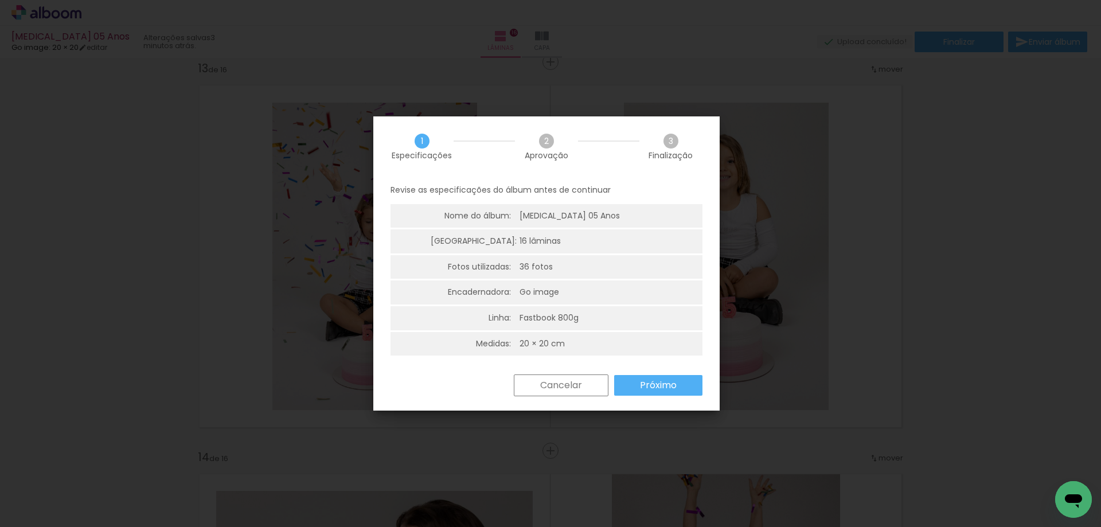
click at [1011, 267] on iron-overlay-backdrop at bounding box center [550, 263] width 1101 height 527
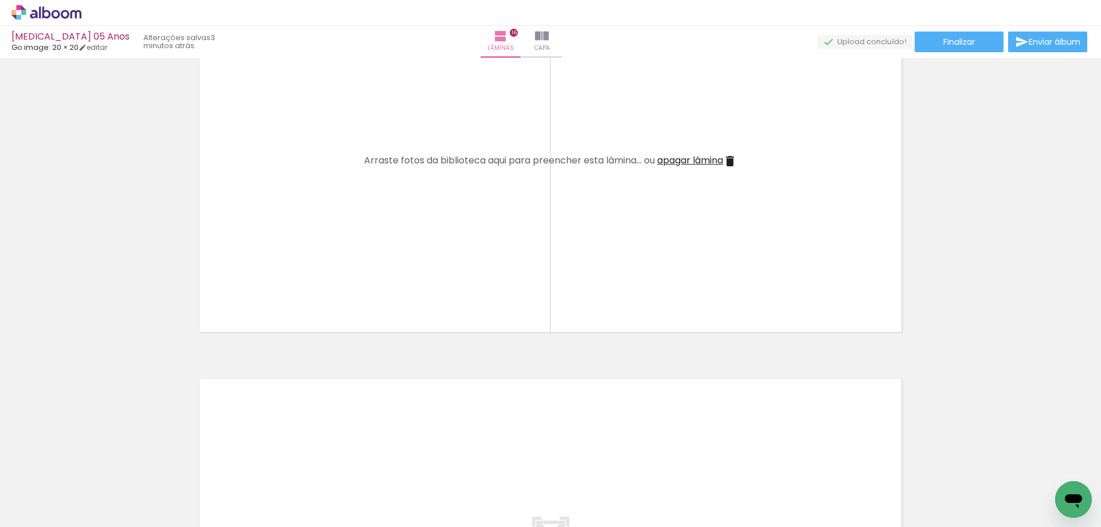
click at [731, 159] on iron-icon at bounding box center [730, 161] width 14 height 14
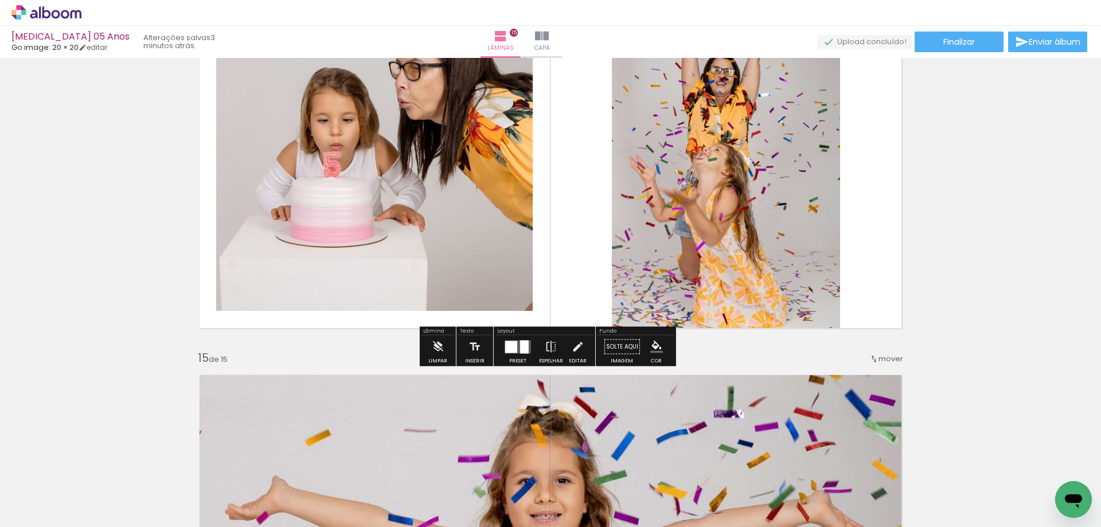
scroll to position [5064, 0]
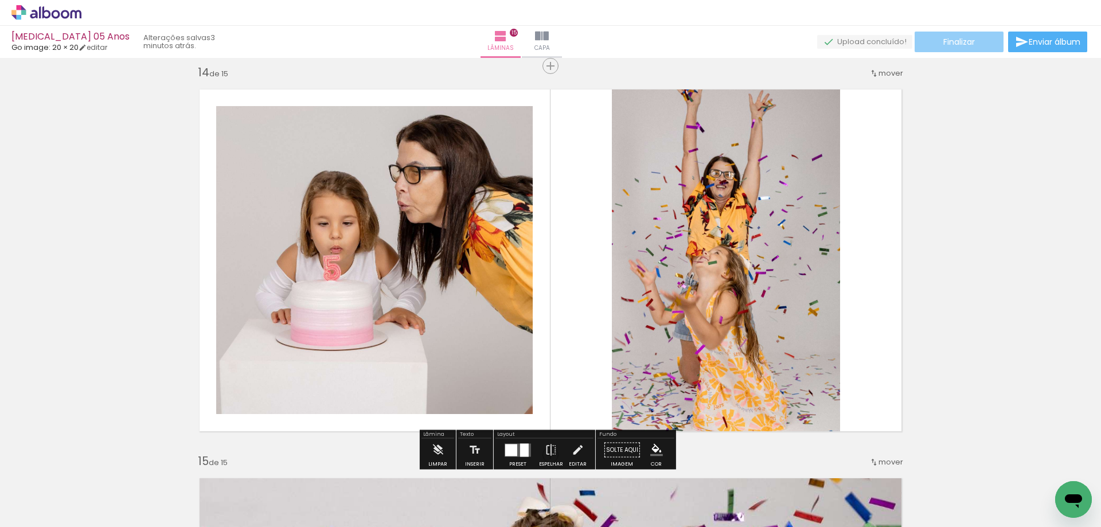
click at [961, 45] on span "Finalizar" at bounding box center [959, 42] width 32 height 8
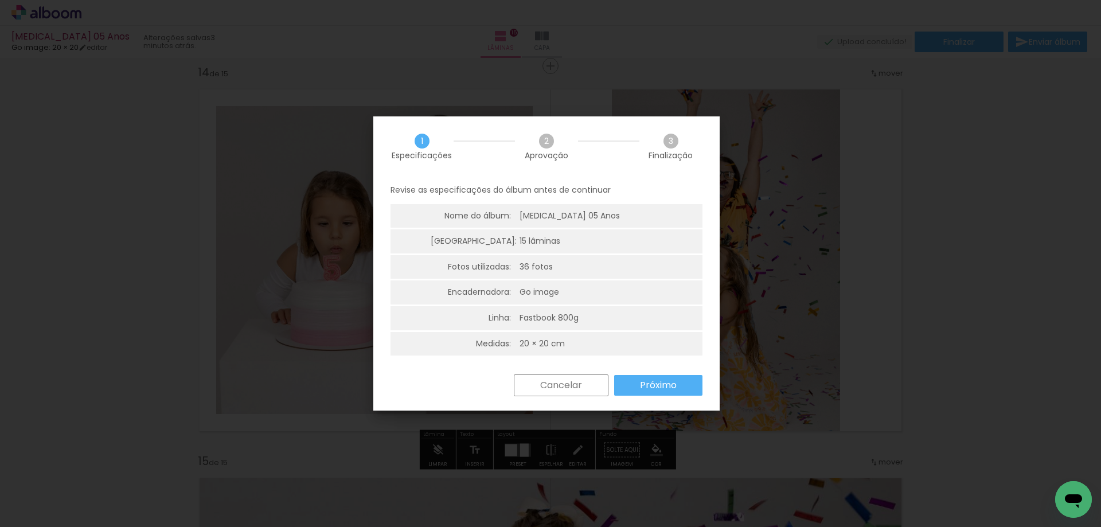
click at [0, 0] on slot "Próximo" at bounding box center [0, 0] width 0 height 0
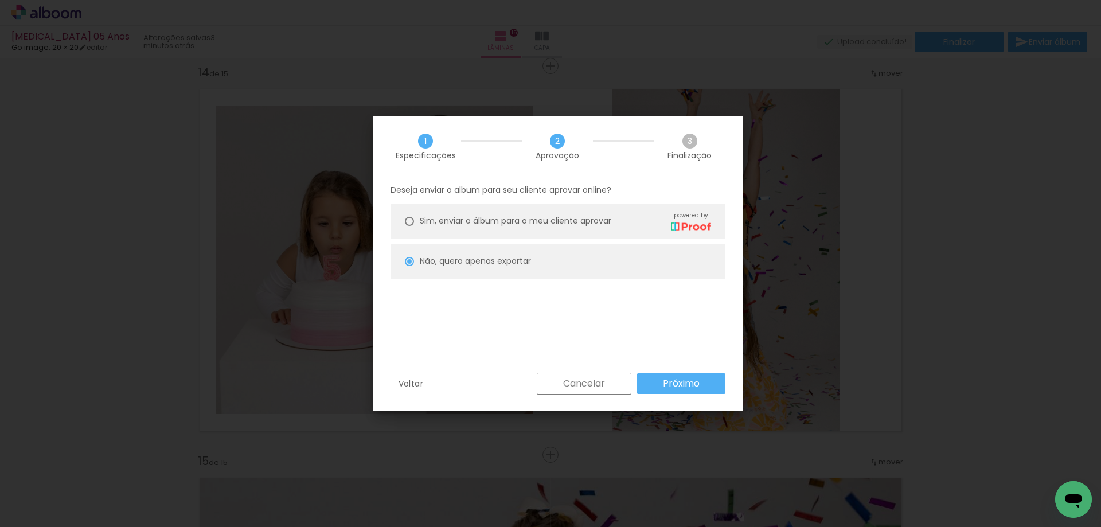
click at [0, 0] on slot "Próximo" at bounding box center [0, 0] width 0 height 0
type input "Alta, 300 DPI"
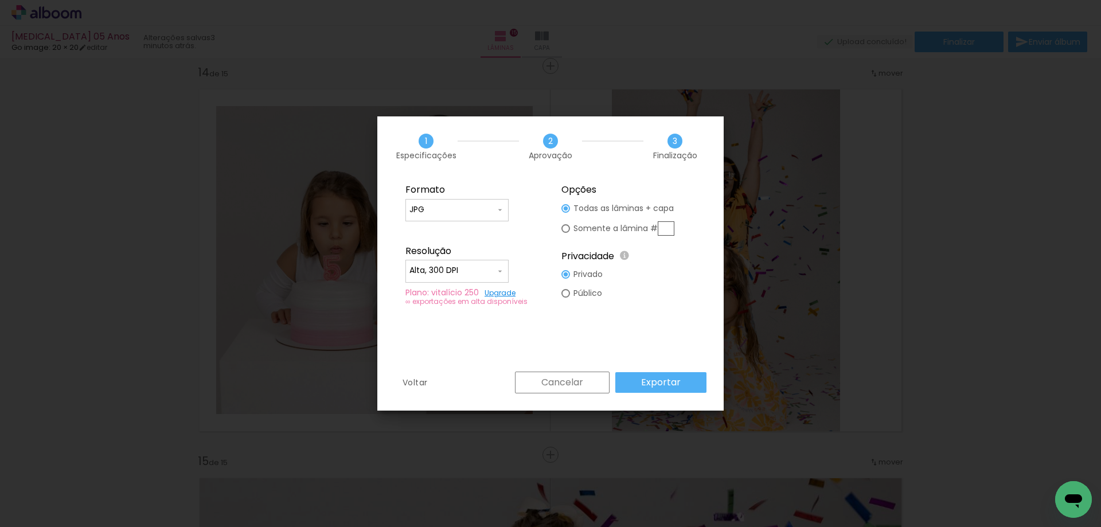
click at [0, 0] on slot "Exportar" at bounding box center [0, 0] width 0 height 0
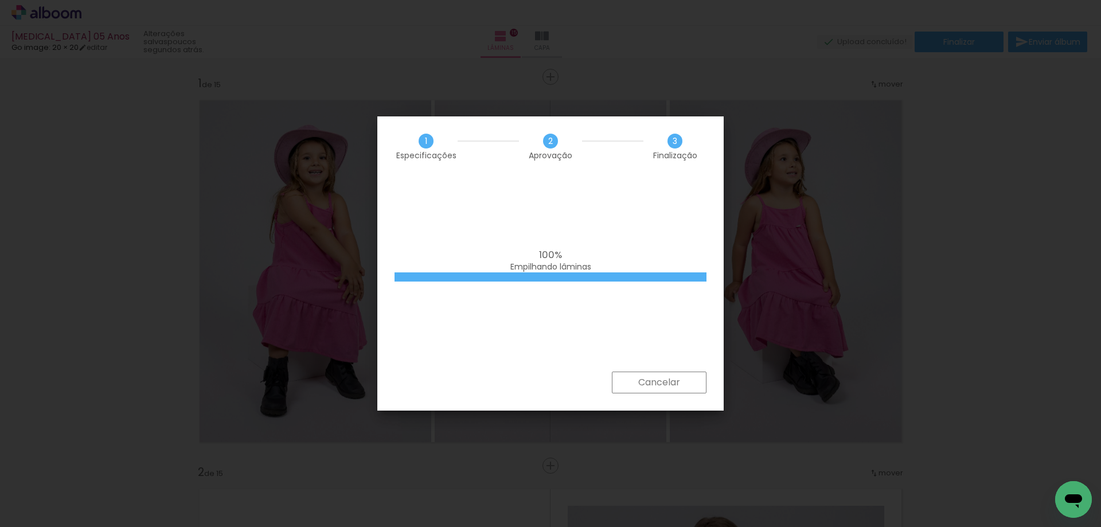
scroll to position [5064, 0]
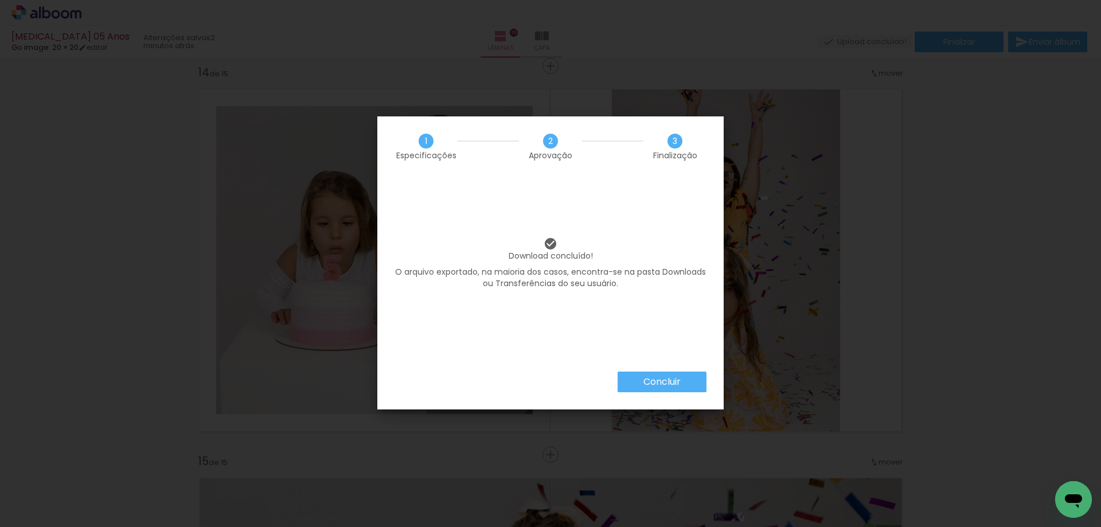
click at [0, 0] on slot "Concluir" at bounding box center [0, 0] width 0 height 0
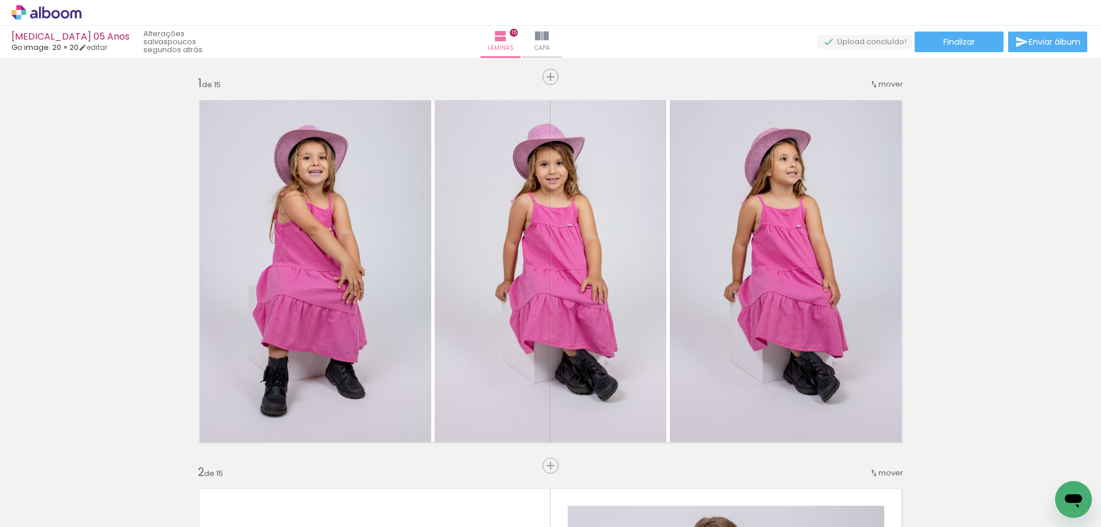
scroll to position [5064, 0]
